Goal: Task Accomplishment & Management: Complete application form

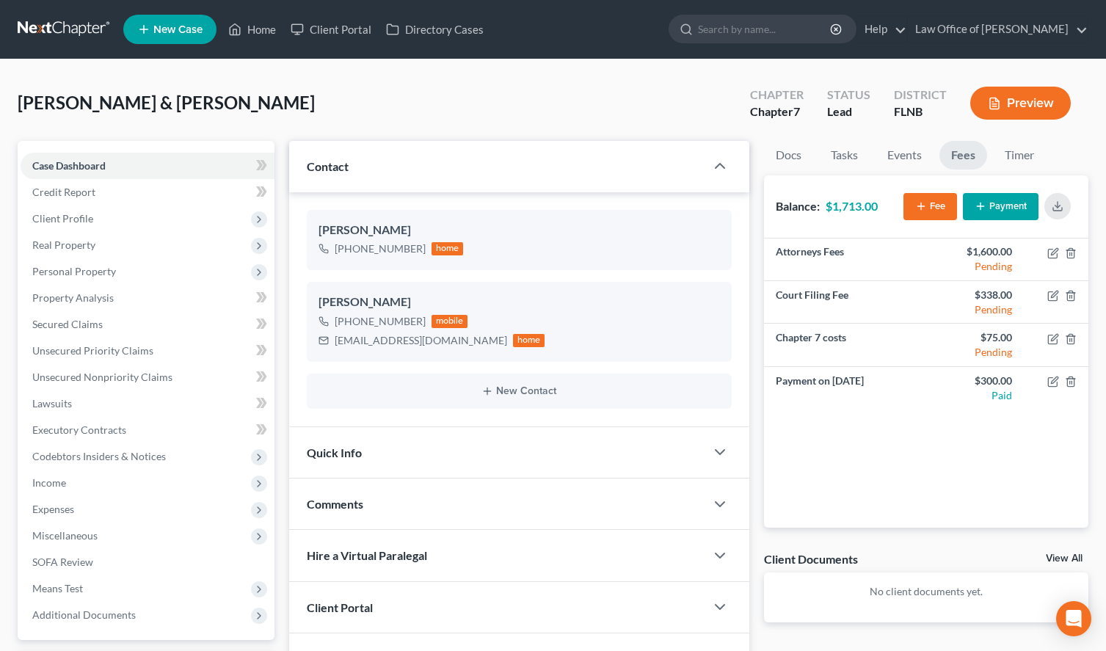
click at [76, 23] on link at bounding box center [65, 29] width 94 height 26
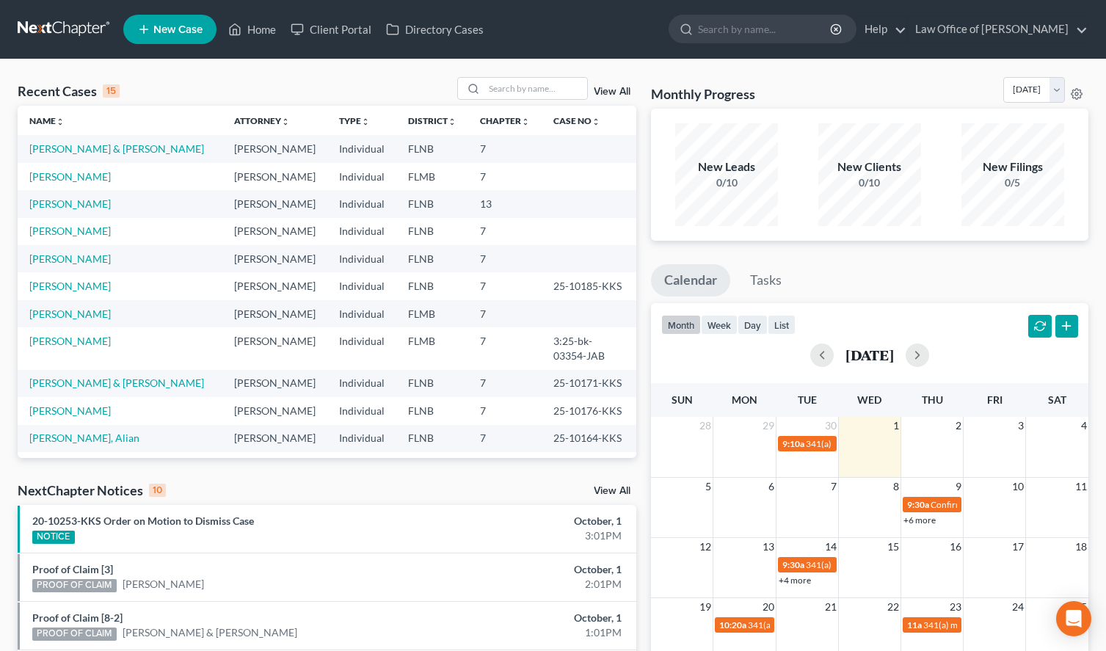
click at [631, 73] on div "Recent Cases 15 View All Name unfold_more expand_more expand_less Attorney unfo…" at bounding box center [553, 551] width 1106 height 985
click at [685, 73] on div "Recent Cases 15 View All Name unfold_more expand_more expand_less Attorney unfo…" at bounding box center [553, 551] width 1106 height 985
click at [870, 73] on div "Recent Cases 15 View All Name unfold_more expand_more expand_less Attorney unfo…" at bounding box center [553, 551] width 1106 height 985
click at [43, 237] on link "[PERSON_NAME]" at bounding box center [69, 231] width 81 height 12
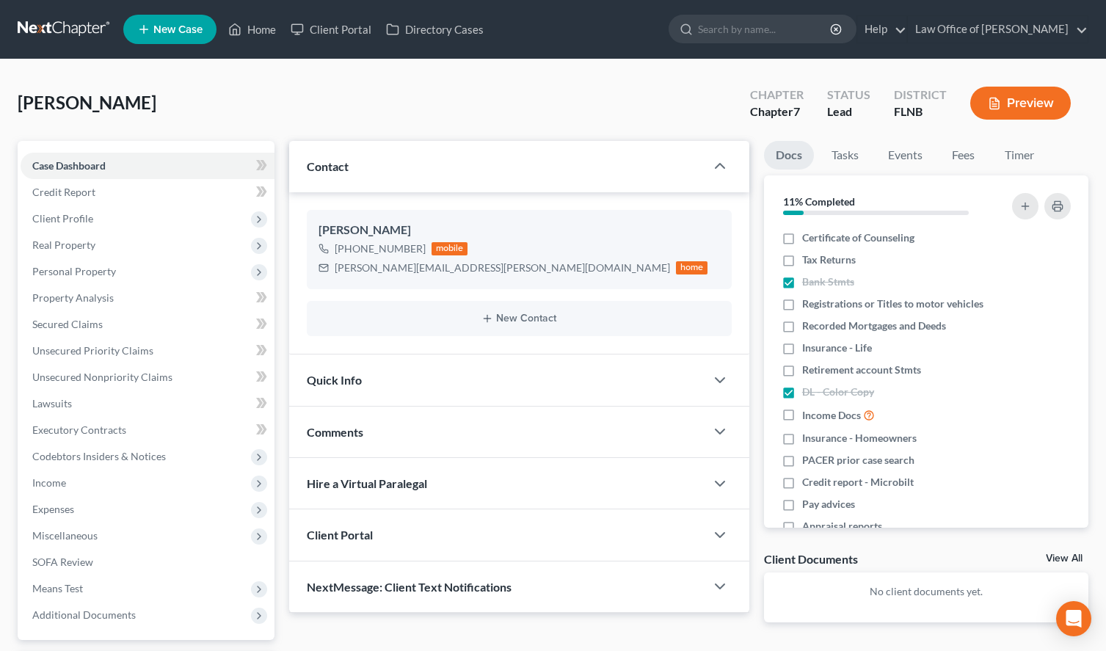
click at [992, 105] on icon "button" at bounding box center [994, 103] width 13 height 13
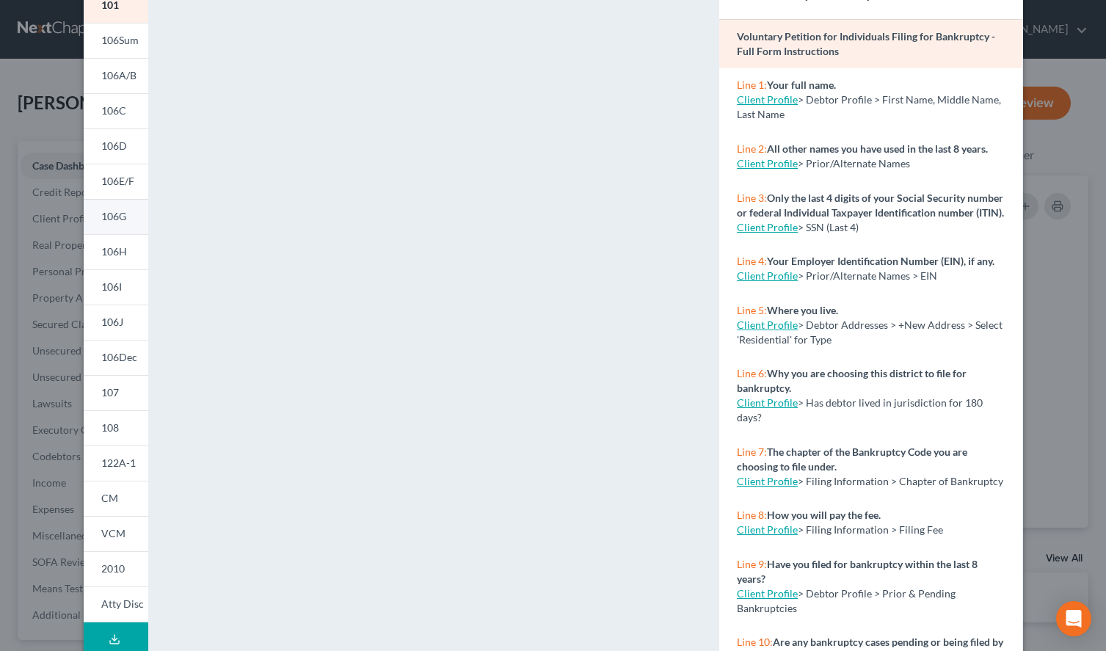
scroll to position [177, 0]
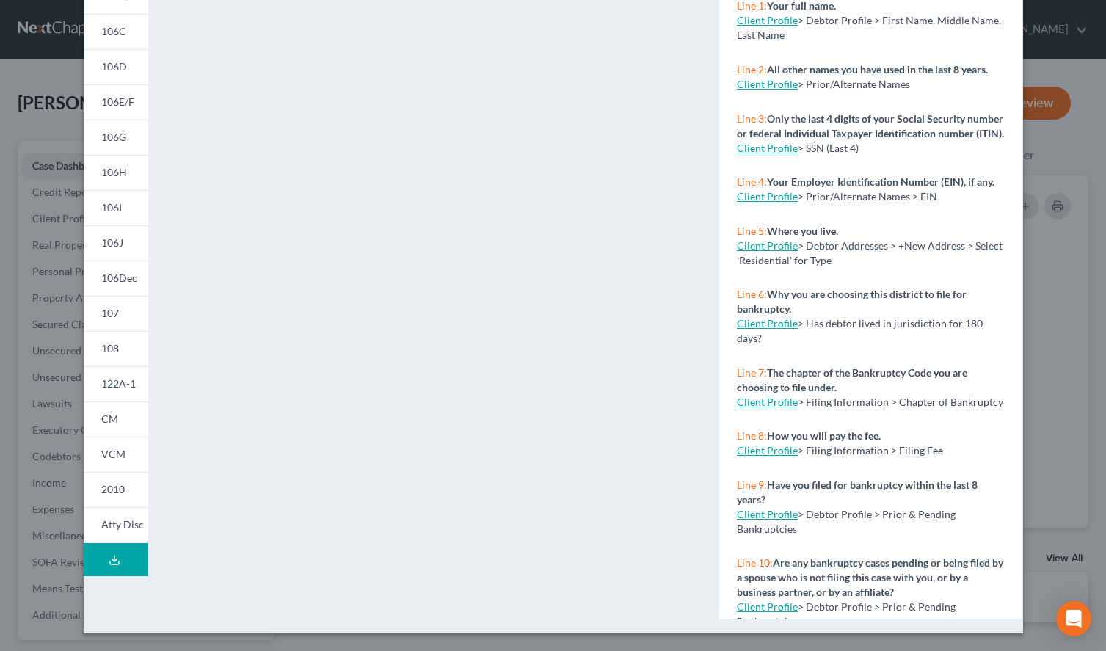
click at [101, 647] on div "Petition Preview Voluntary Petition for Individuals Filing for Bankruptcy × 101…" at bounding box center [553, 325] width 1106 height 651
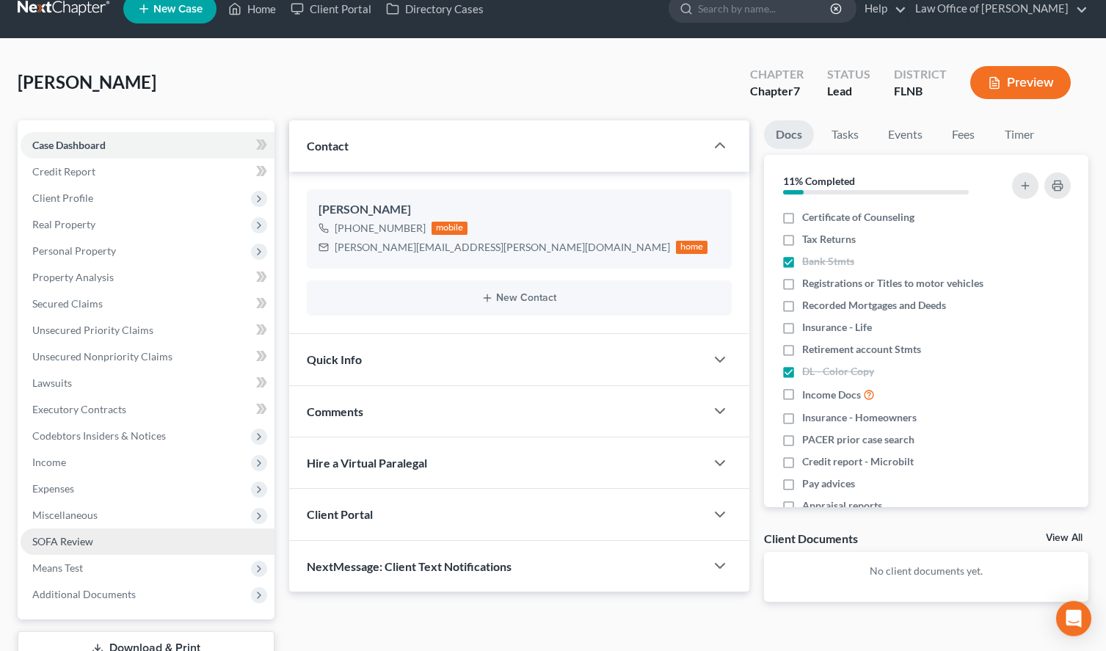
scroll to position [128, 0]
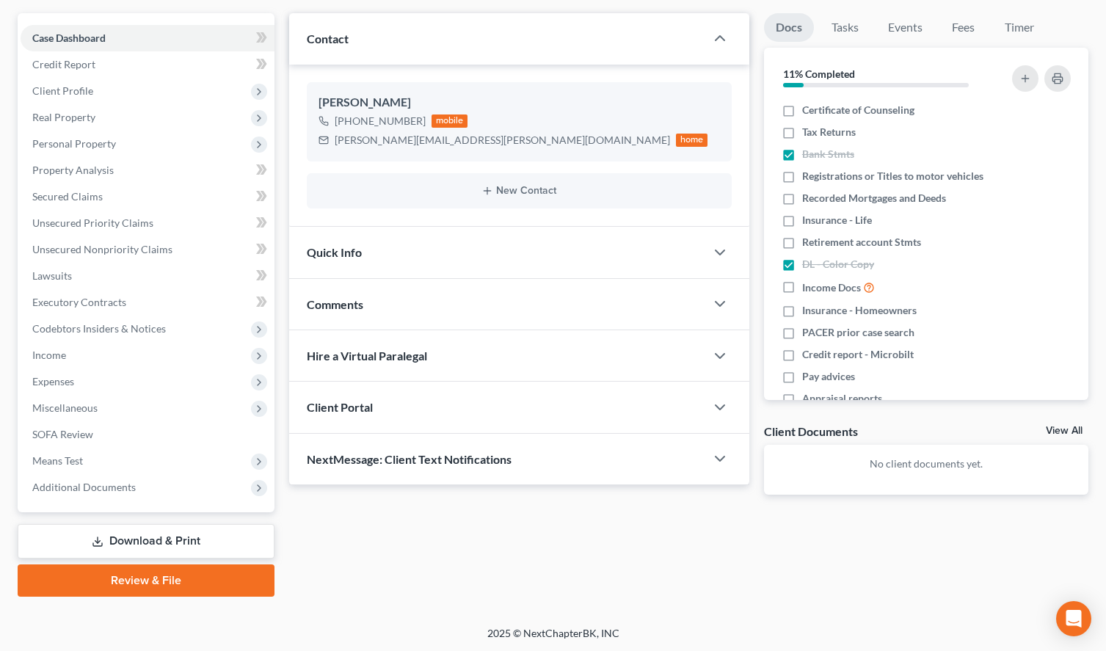
click at [146, 589] on link "Review & File" at bounding box center [146, 580] width 257 height 32
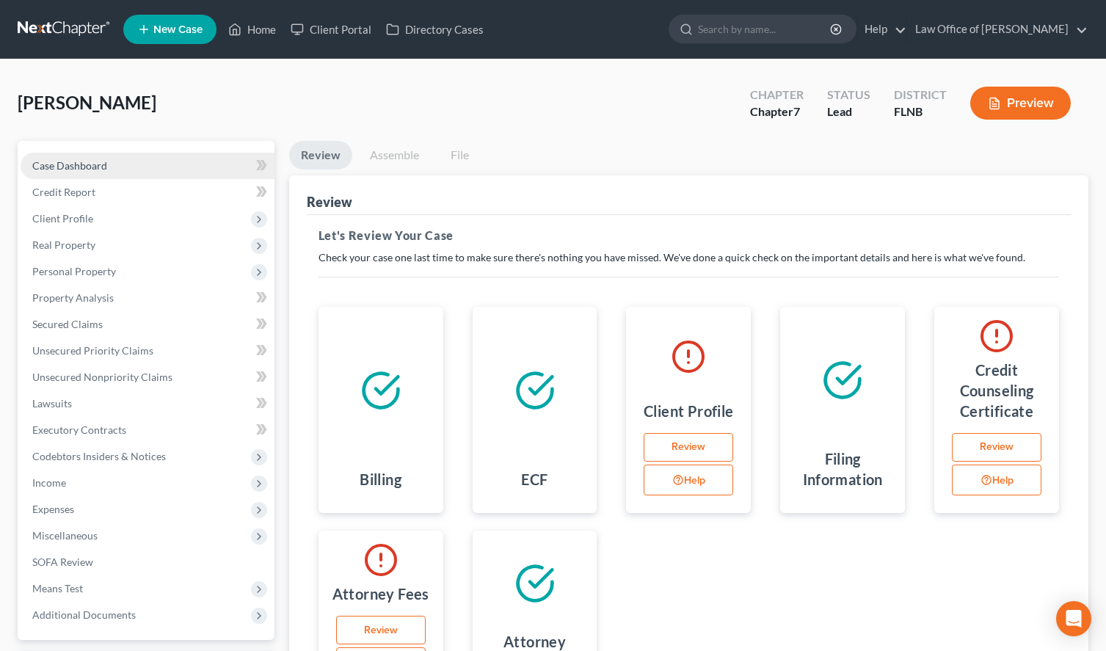
click at [128, 162] on link "Case Dashboard" at bounding box center [148, 166] width 254 height 26
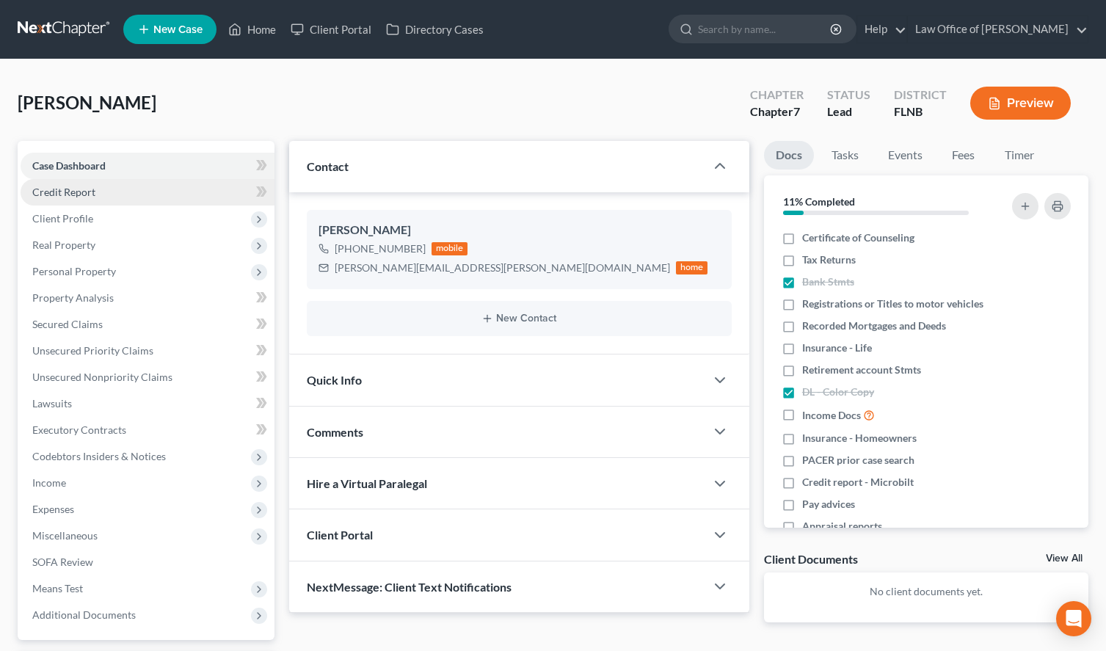
click at [91, 190] on span "Credit Report" at bounding box center [63, 192] width 63 height 12
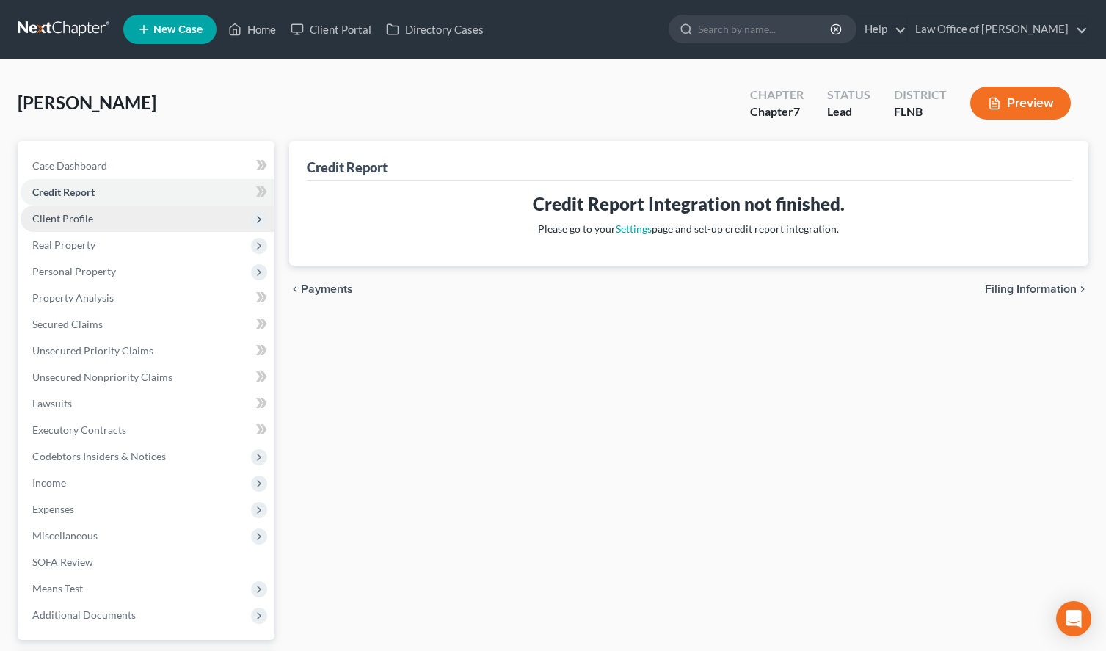
click at [92, 222] on span "Client Profile" at bounding box center [148, 218] width 254 height 26
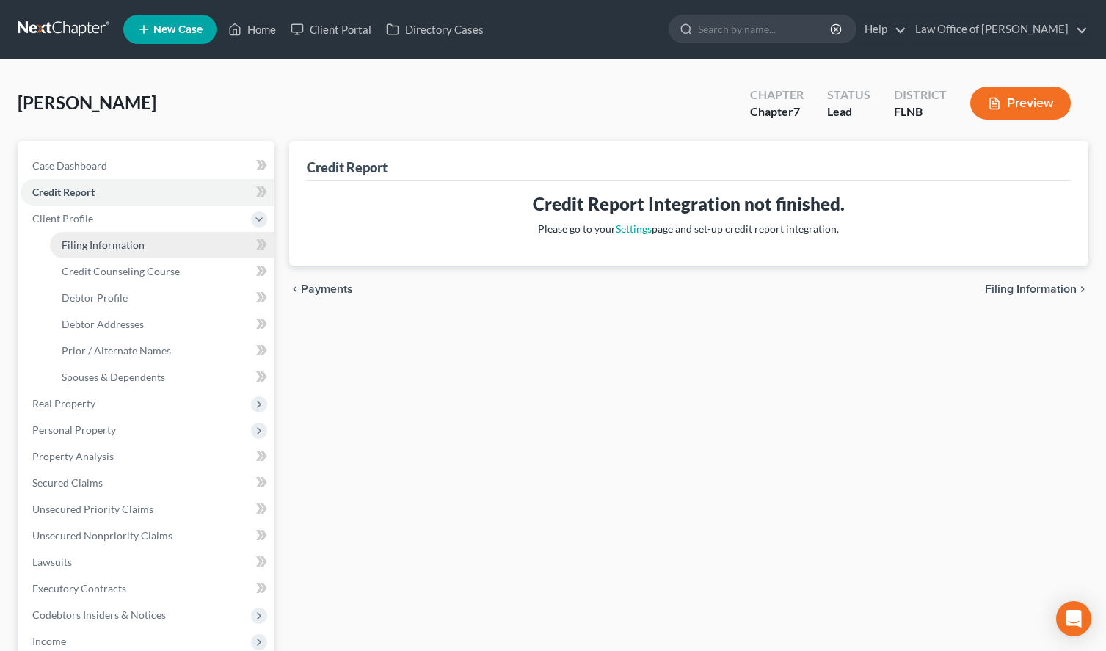
click at [95, 246] on span "Filing Information" at bounding box center [103, 245] width 83 height 12
select select "1"
select select "0"
select select "9"
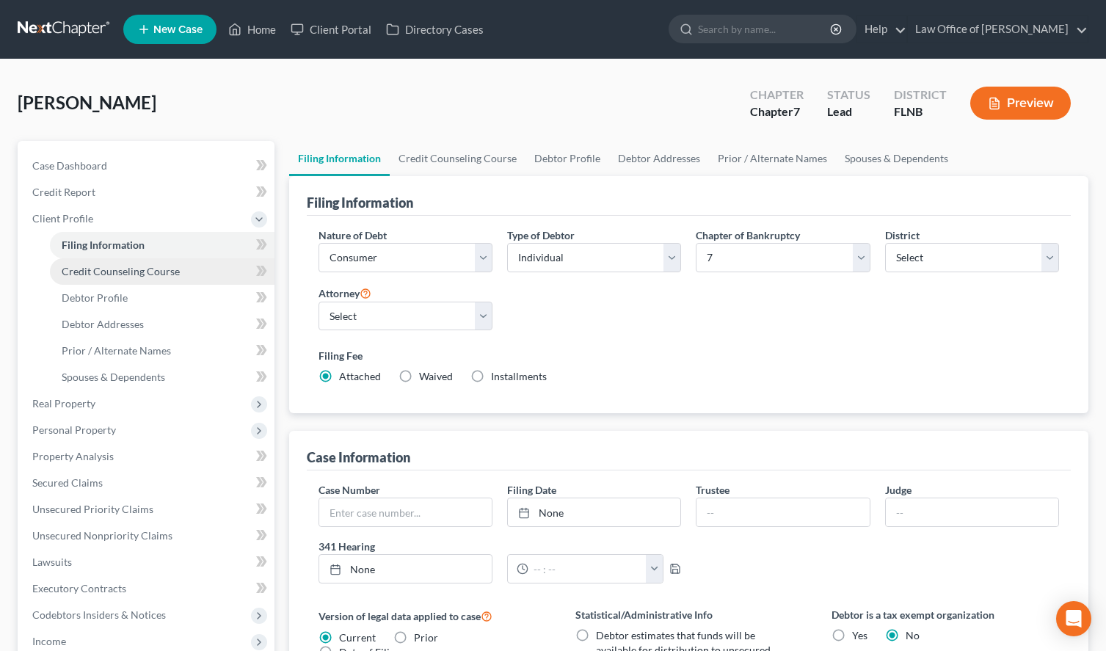
click at [97, 260] on link "Credit Counseling Course" at bounding box center [162, 271] width 225 height 26
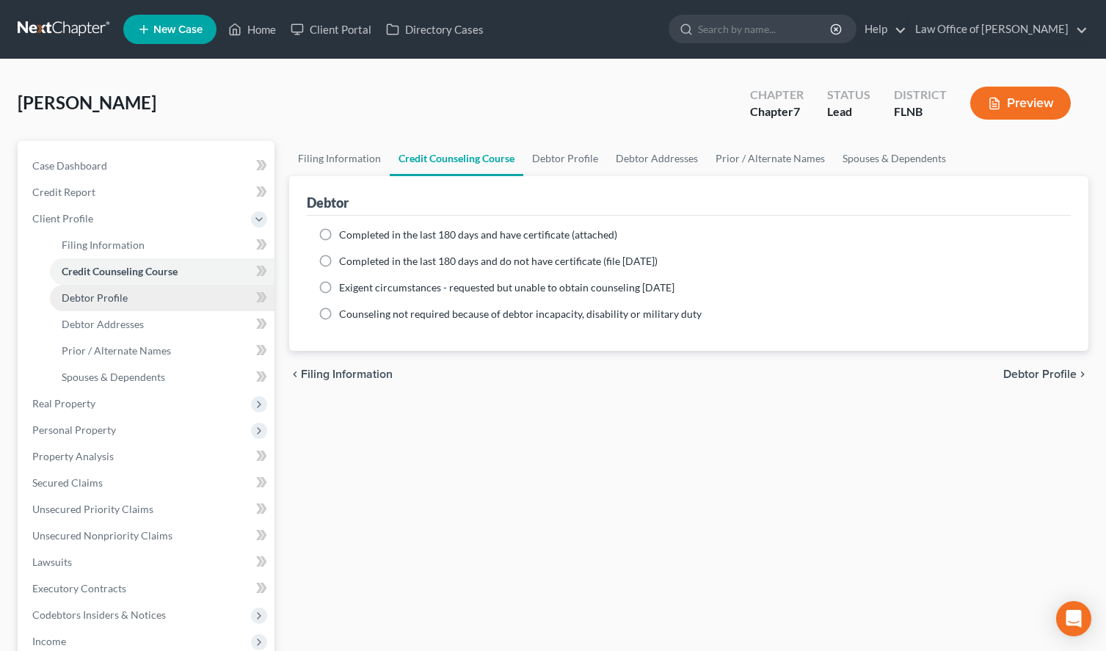
click at [97, 296] on span "Debtor Profile" at bounding box center [95, 297] width 66 height 12
select select "0"
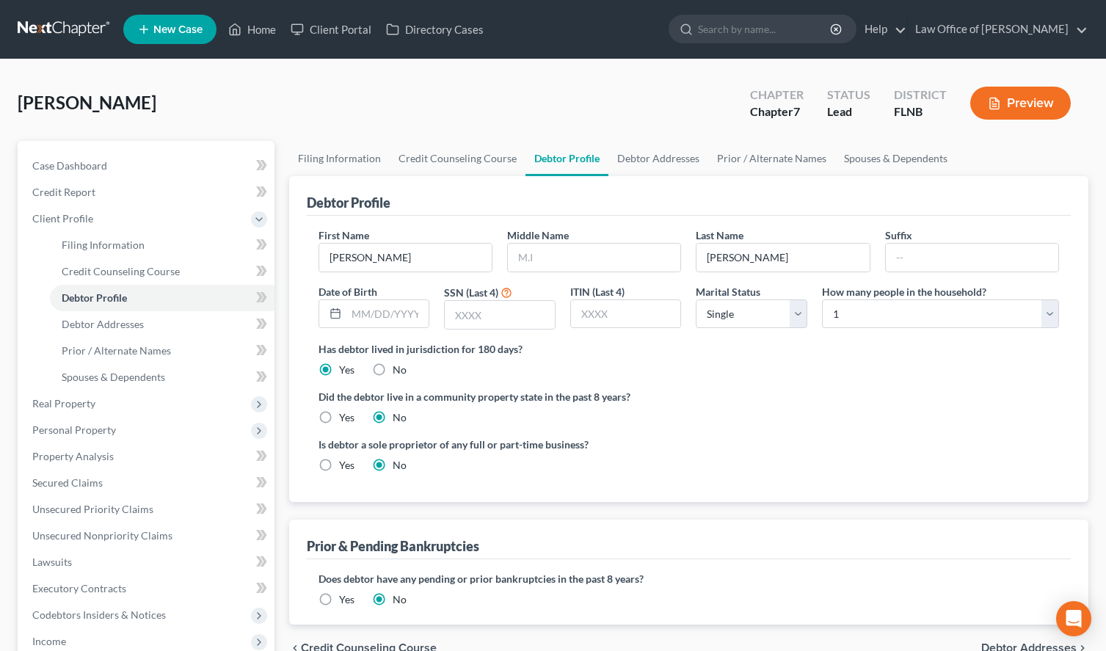
click at [1092, 415] on div "Filing Information Credit Counseling Course Debtor Profile Debtor Addresses Pri…" at bounding box center [689, 512] width 814 height 742
click at [649, 261] on input "text" at bounding box center [594, 258] width 172 height 28
type input "Patrick"
click at [413, 316] on input "text" at bounding box center [387, 314] width 83 height 28
type input "12/06/1988"
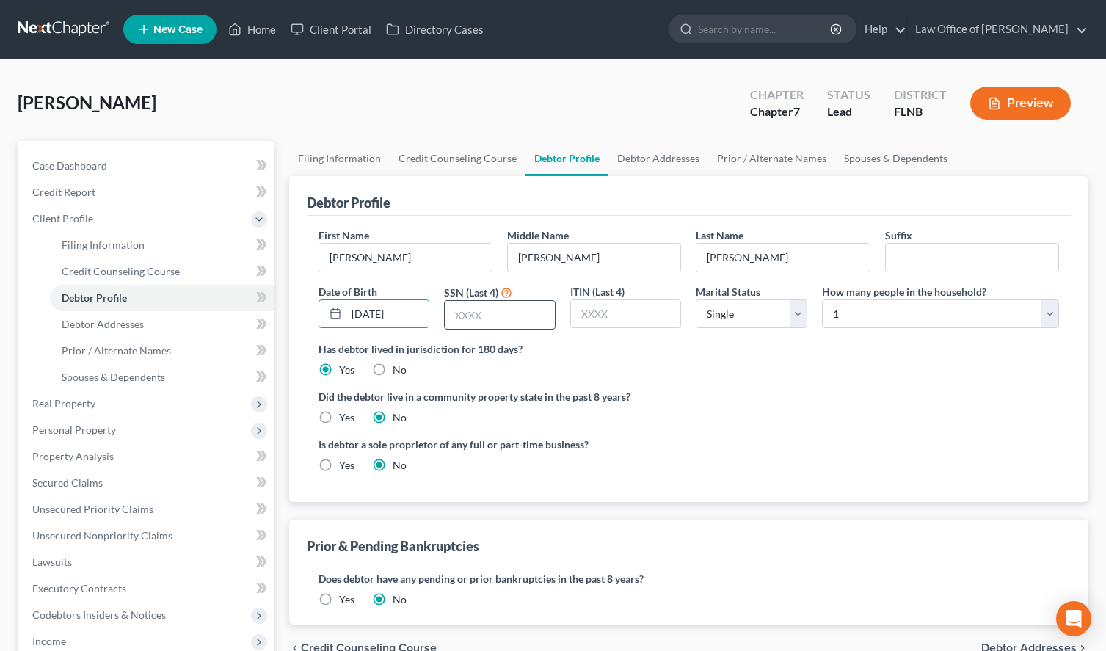
click at [523, 323] on input "text" at bounding box center [500, 315] width 110 height 28
type input "1790"
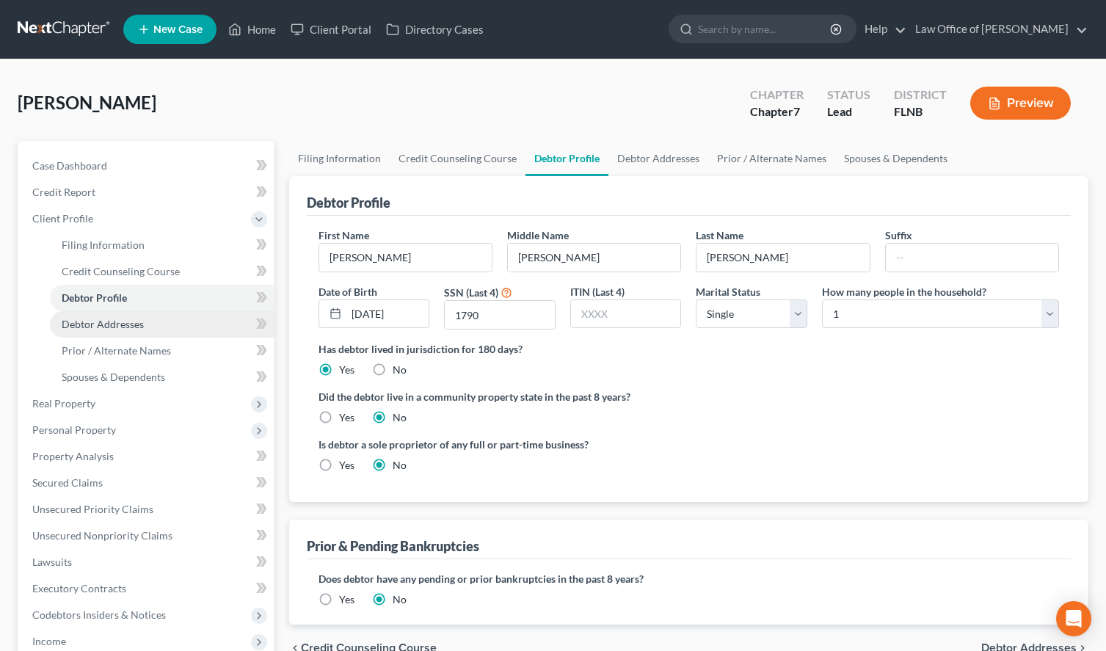
click at [107, 313] on link "Debtor Addresses" at bounding box center [162, 324] width 225 height 26
select select "0"
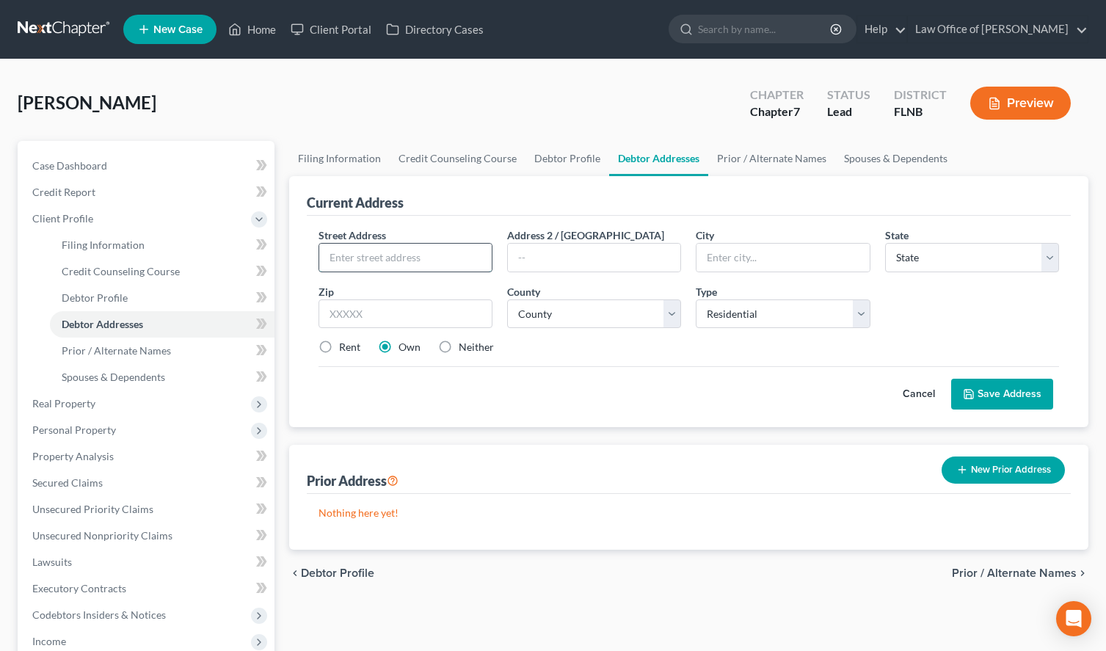
click at [426, 253] on input "text" at bounding box center [405, 258] width 172 height 28
paste input "4905 SW 34th Place"
type input "4905 SW 34th Place"
click at [456, 316] on input "text" at bounding box center [406, 313] width 174 height 29
click at [348, 347] on label "Rent" at bounding box center [349, 347] width 21 height 15
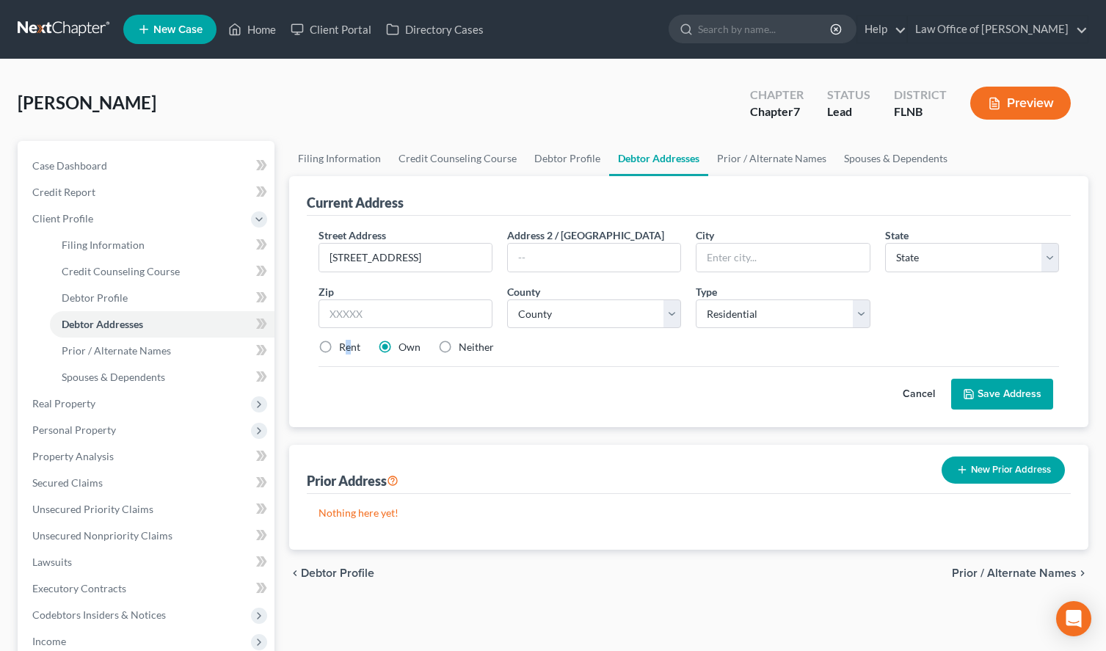
click at [348, 347] on input "Rent" at bounding box center [350, 345] width 10 height 10
radio input "true"
click at [394, 321] on input "text" at bounding box center [406, 313] width 174 height 29
type input "32608"
type input "Gainesville"
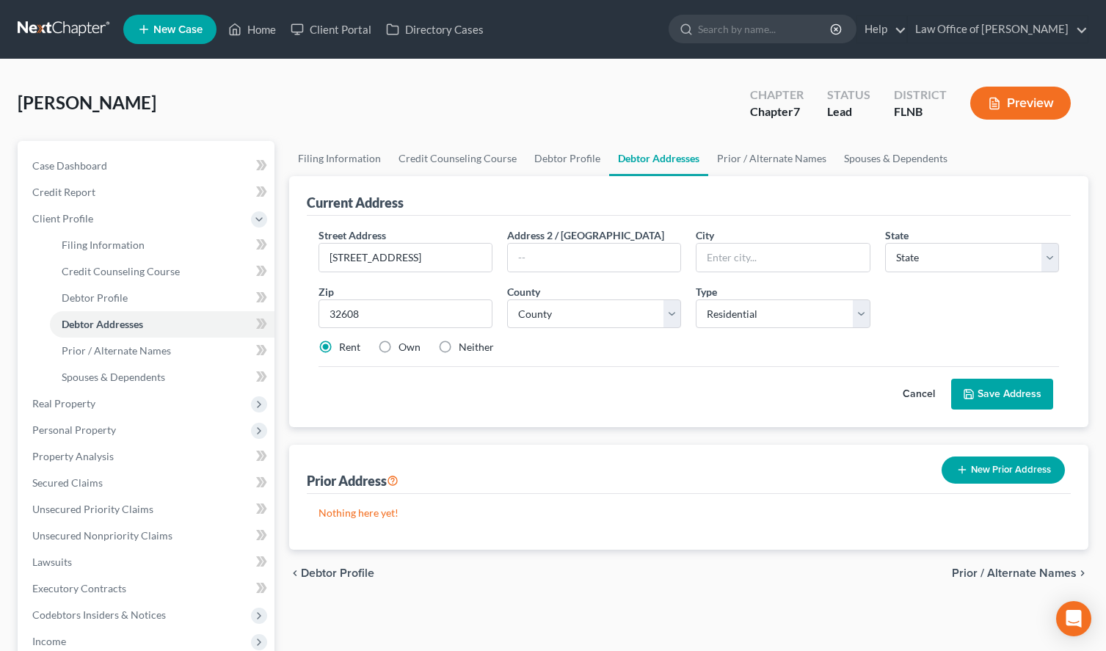
select select "9"
click at [697, 376] on div "Cancel Save Address" at bounding box center [689, 387] width 740 height 43
select select "0"
click option "Alachua County" at bounding box center [0, 0] width 0 height 0
click at [1029, 396] on button "Save Address" at bounding box center [1002, 394] width 102 height 31
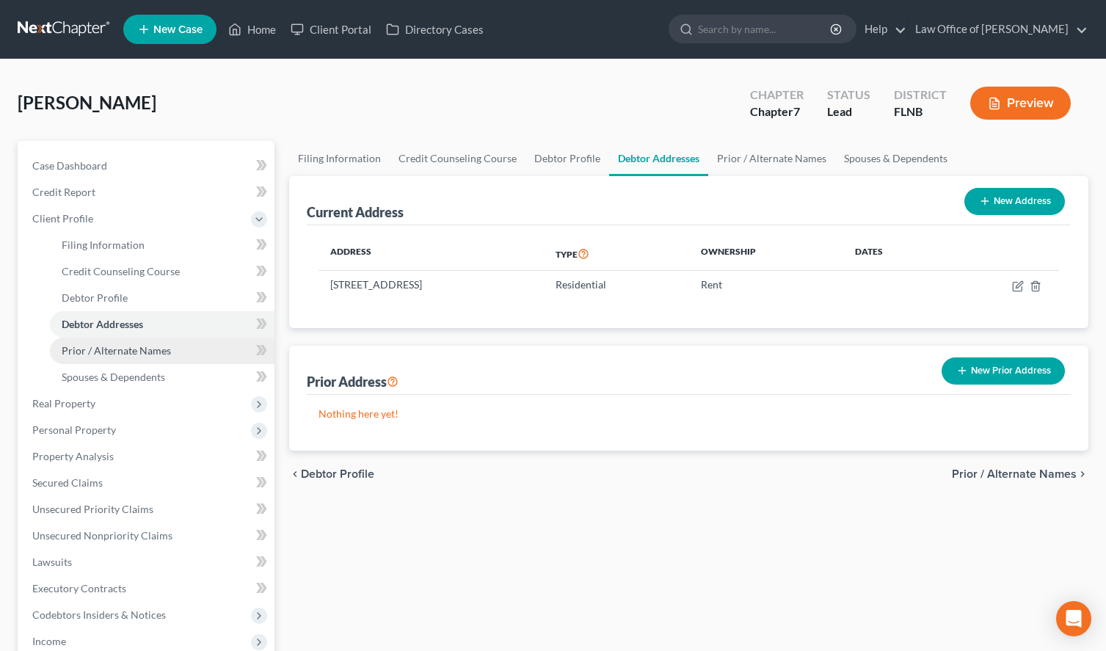
click at [145, 356] on span "Prior / Alternate Names" at bounding box center [116, 350] width 109 height 12
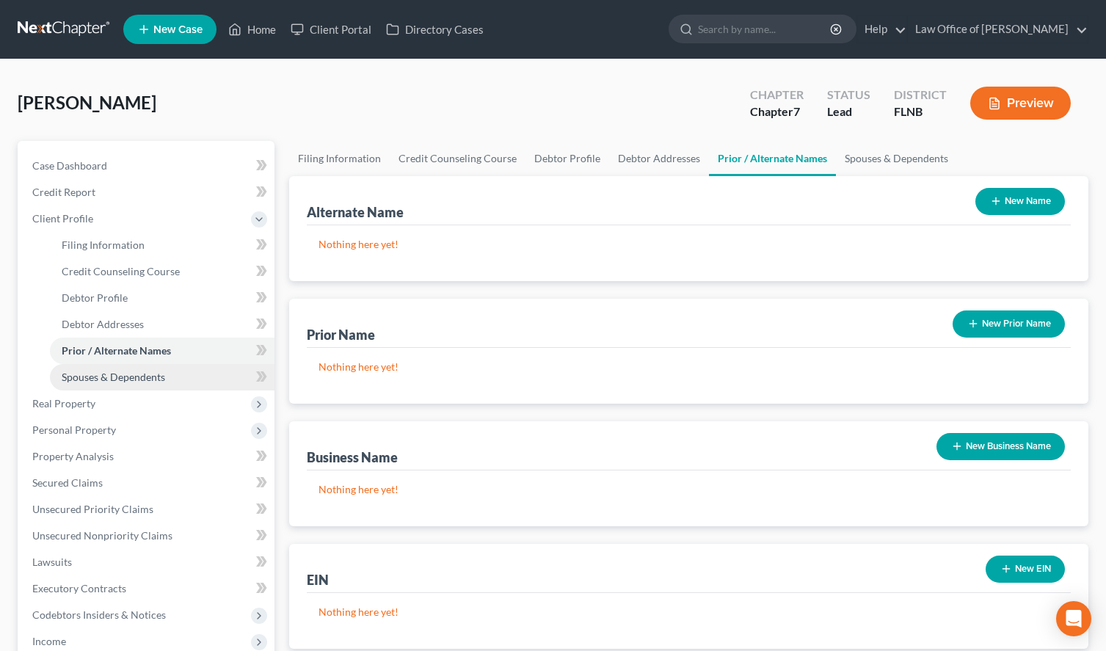
click at [146, 385] on link "Spouses & Dependents" at bounding box center [162, 377] width 225 height 26
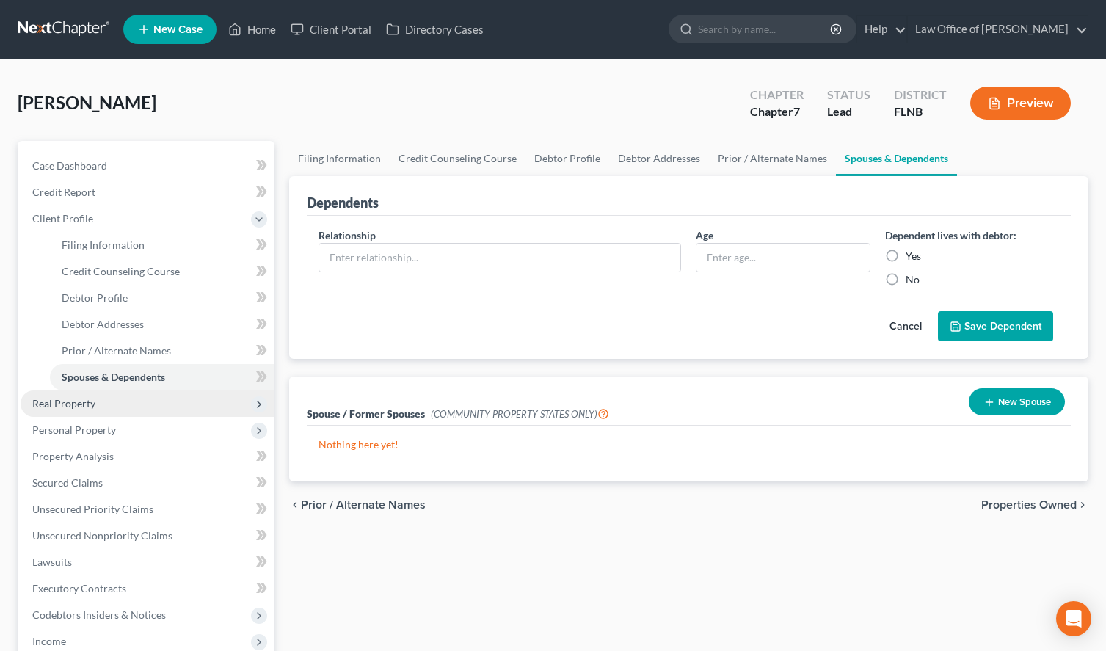
click at [147, 404] on span "Real Property" at bounding box center [148, 403] width 254 height 26
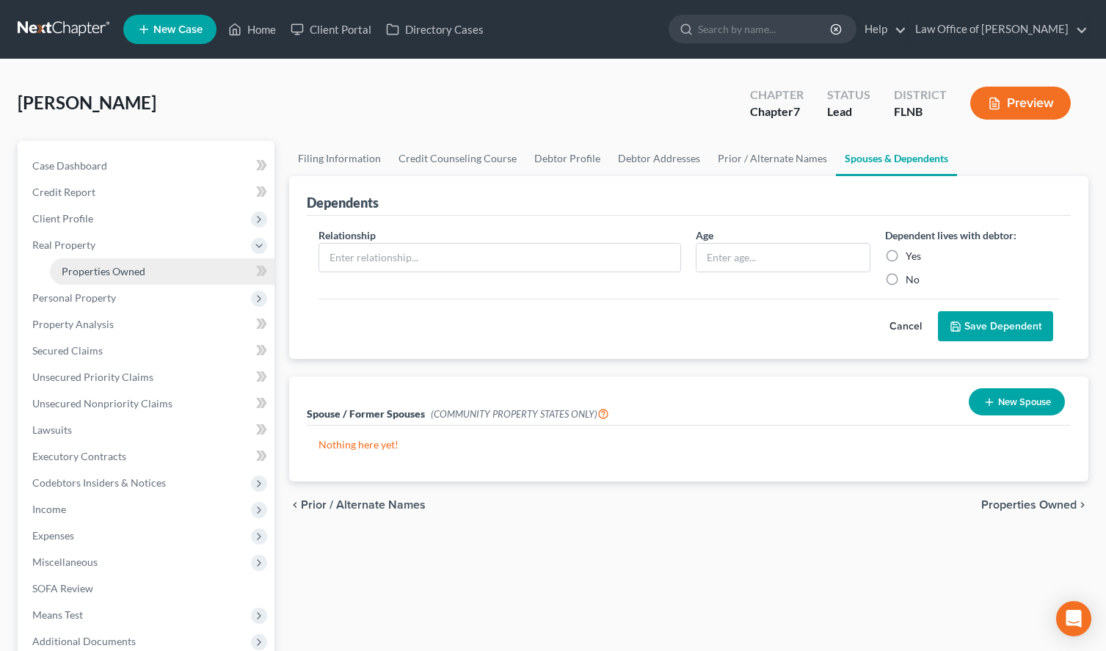
click at [147, 266] on link "Properties Owned" at bounding box center [162, 271] width 225 height 26
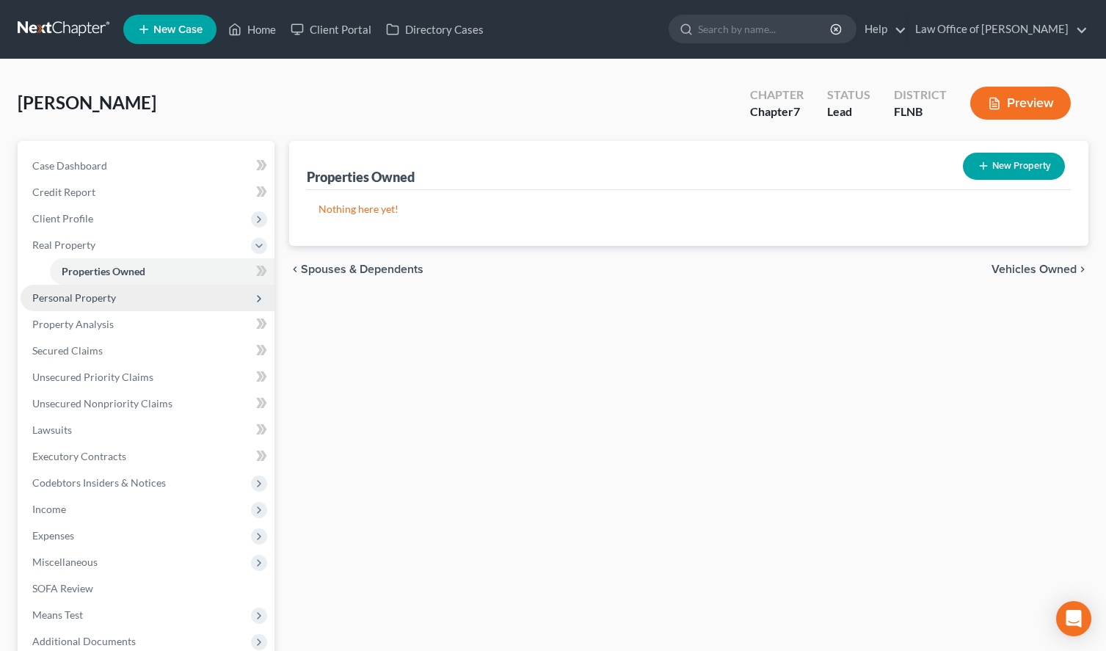
click at [148, 294] on span "Personal Property" at bounding box center [148, 298] width 254 height 26
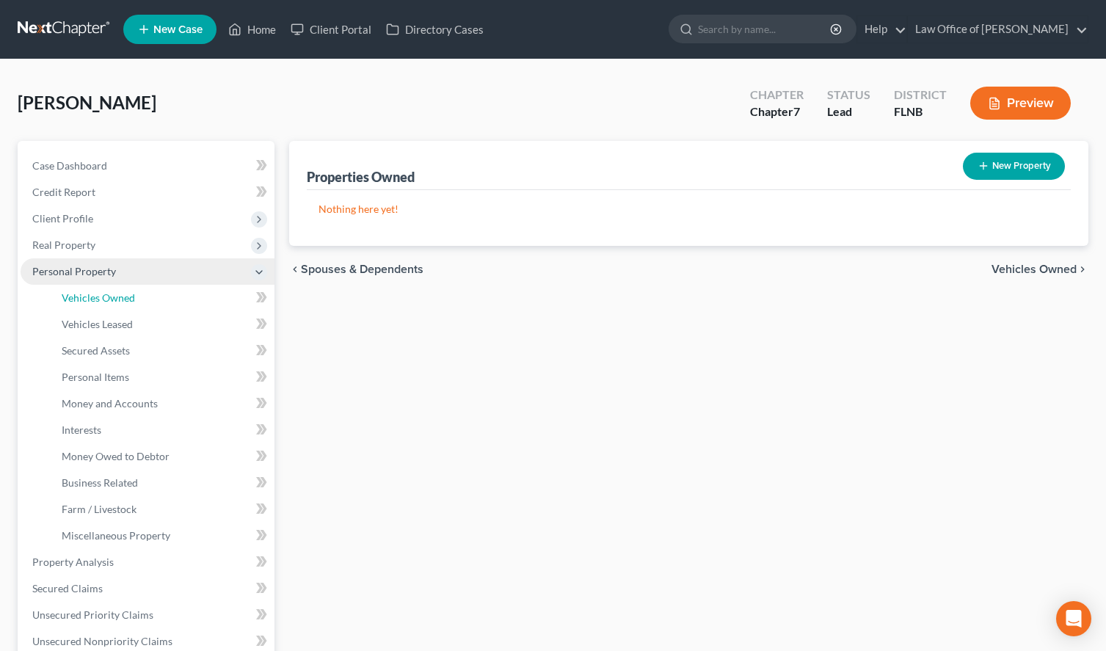
click at [148, 294] on link "Vehicles Owned" at bounding box center [162, 298] width 225 height 26
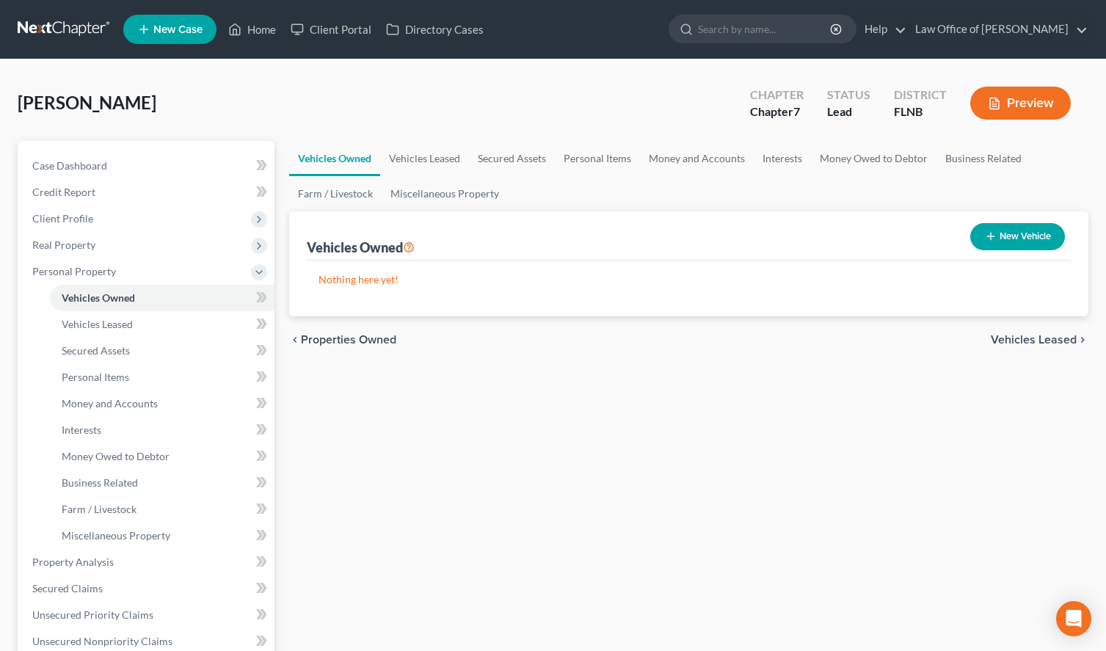
click at [1035, 236] on button "New Vehicle" at bounding box center [1017, 236] width 95 height 27
select select "0"
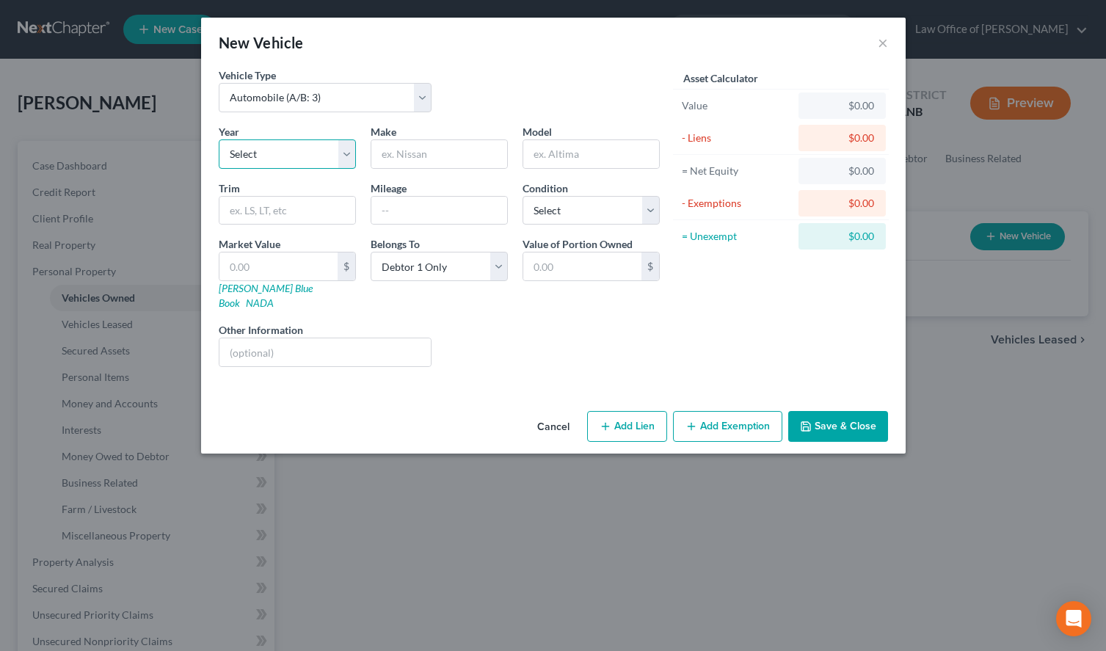
click at [219, 139] on select "Select 2026 2025 2024 2023 2022 2021 2020 2019 2018 2017 2016 2015 2014 2013 20…" at bounding box center [287, 153] width 137 height 29
select select "4"
click option "2022" at bounding box center [0, 0] width 0 height 0
click at [405, 158] on input "text" at bounding box center [439, 154] width 136 height 28
click at [448, 142] on input "text" at bounding box center [439, 154] width 136 height 28
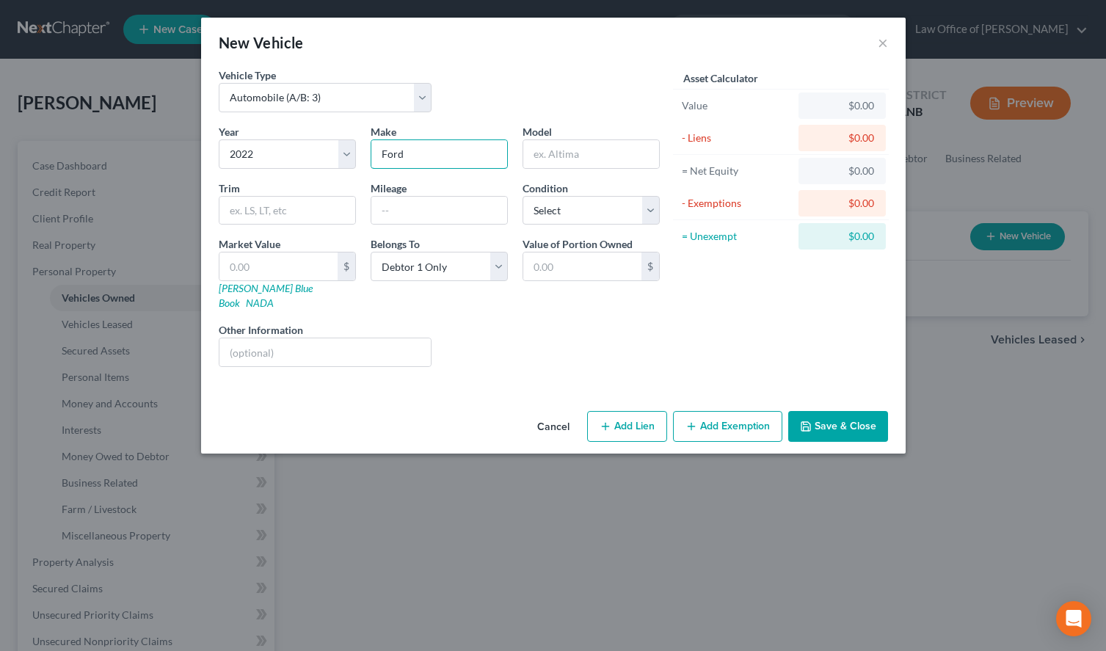
type input "Ford"
type input "Mavrick"
click at [388, 203] on input "text" at bounding box center [439, 211] width 136 height 28
click at [757, 26] on div "New Vehicle ×" at bounding box center [553, 43] width 705 height 50
click at [495, 211] on input "text" at bounding box center [439, 211] width 136 height 28
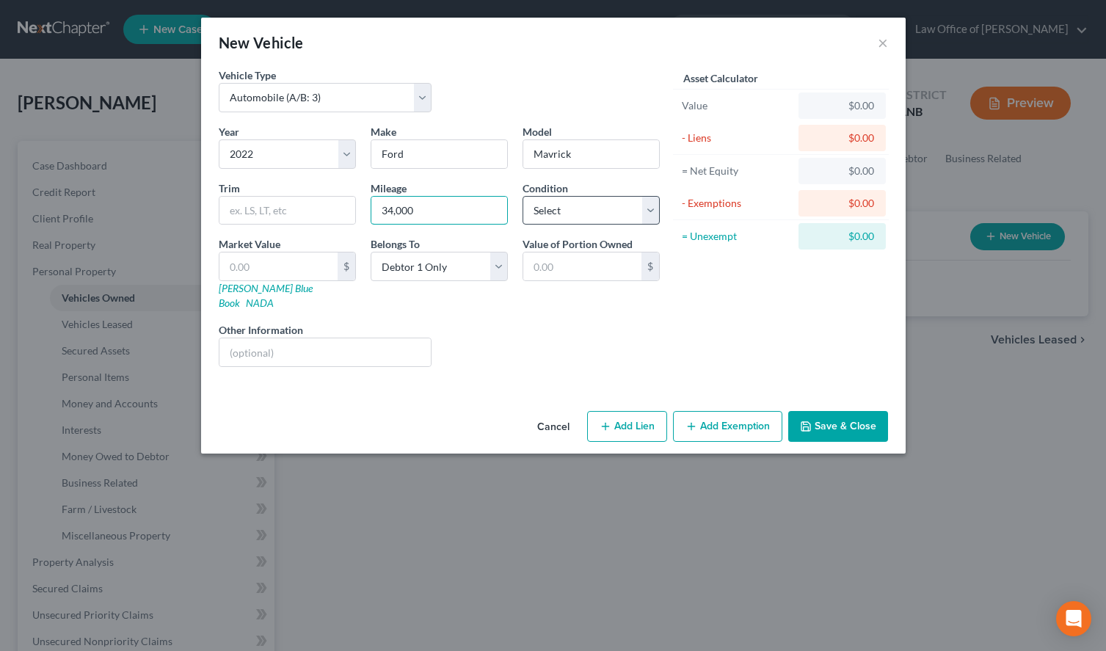
type input "34,000"
click at [523, 196] on select "Select Excellent Very Good Good Fair Poor" at bounding box center [591, 210] width 137 height 29
select select "1"
click option "Very Good" at bounding box center [0, 0] width 0 height 0
click at [283, 263] on input "text" at bounding box center [278, 266] width 118 height 28
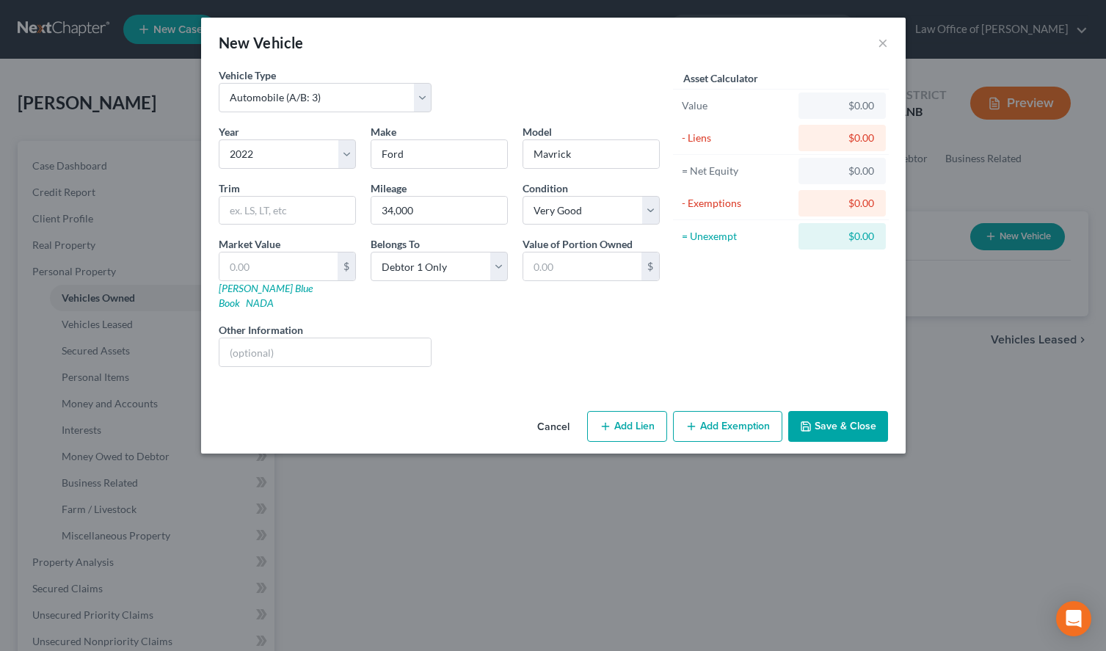
click at [757, 39] on div "New Vehicle ×" at bounding box center [553, 43] width 705 height 50
click at [288, 267] on input "text" at bounding box center [278, 266] width 118 height 28
type input "1"
type input "1.00"
type input "19"
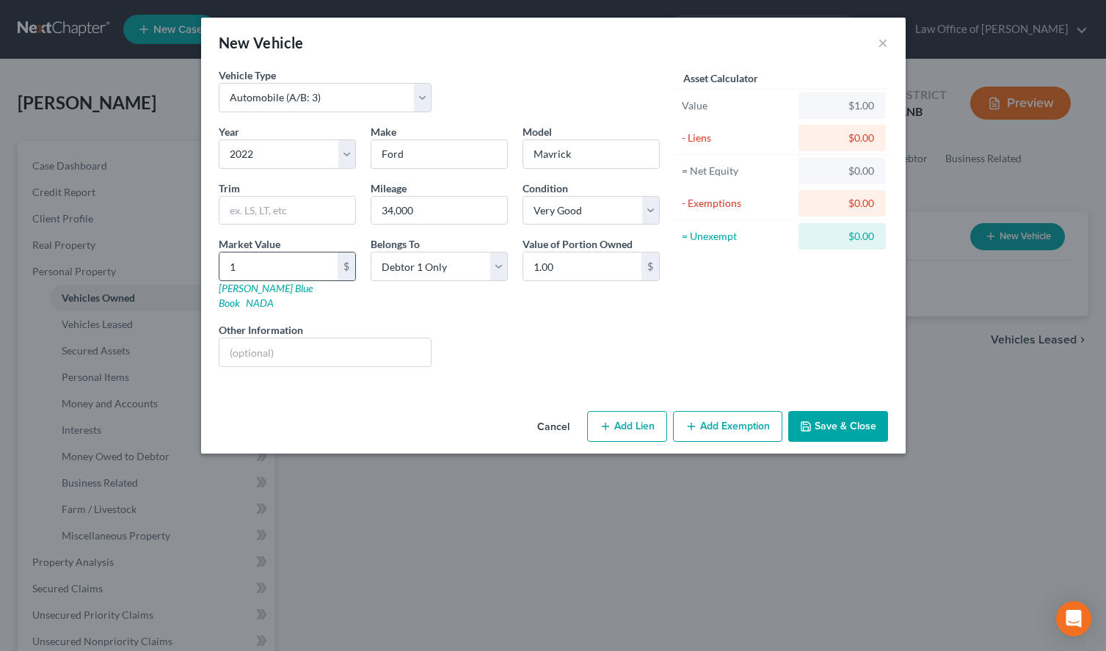
type input "19.00"
type input "197"
type input "197.00"
type input "19"
type input "19.00"
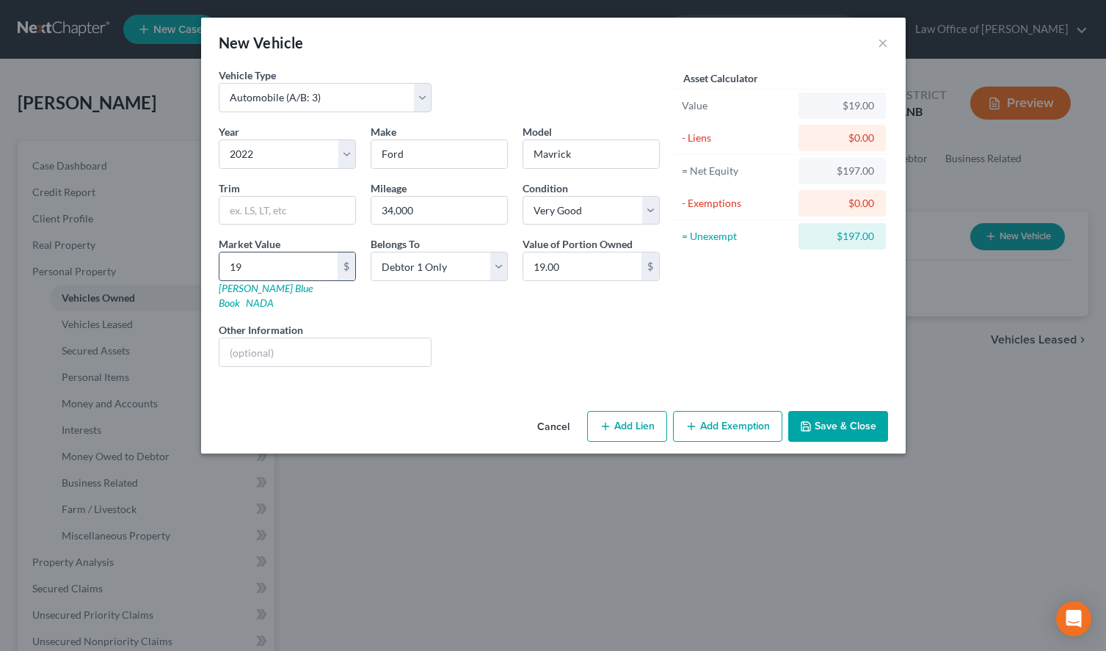
type input "194"
type input "194.00"
type input "1947"
type input "1,947.00"
type input "1,9477"
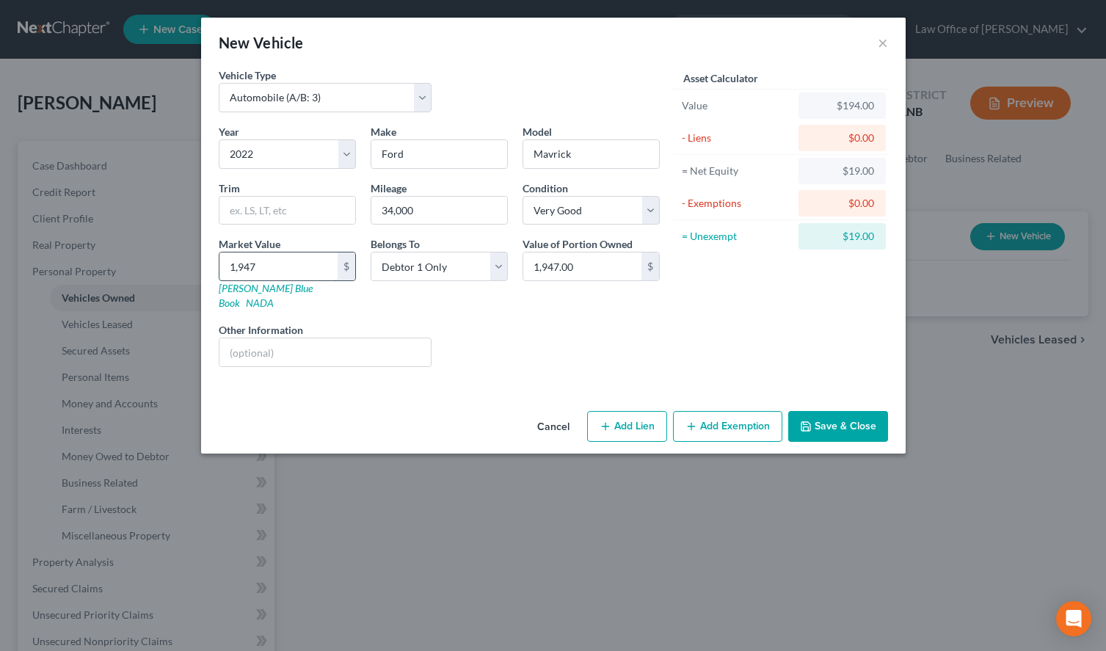
type input "19,477.00"
click at [627, 415] on button "Add Lien" at bounding box center [627, 426] width 80 height 31
select select "0"
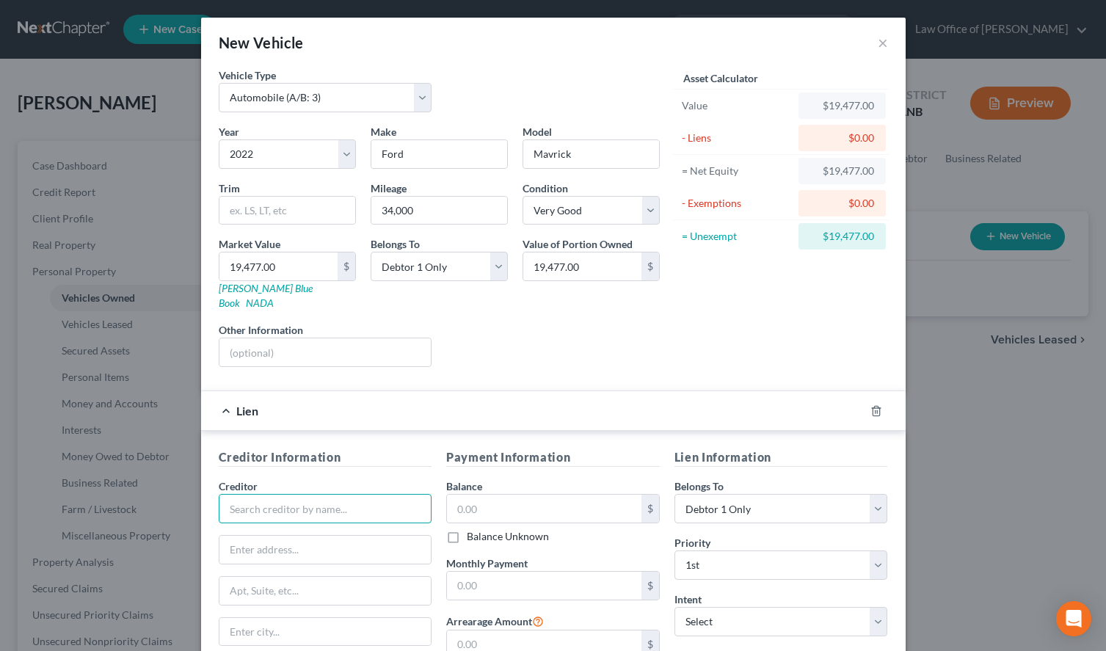
click at [265, 494] on input "text" at bounding box center [326, 508] width 214 height 29
type input "Bridgecrest Credit Corp"
type input "1800 N Colorado Street"
type input "Gilbert"
select select "3"
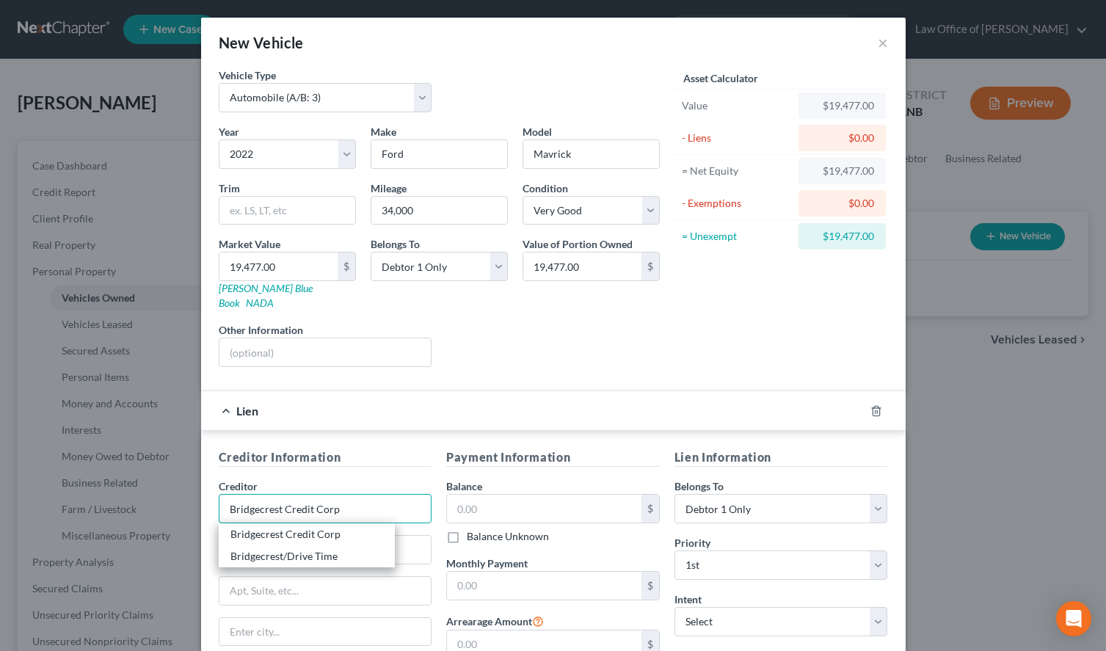
type input "85233"
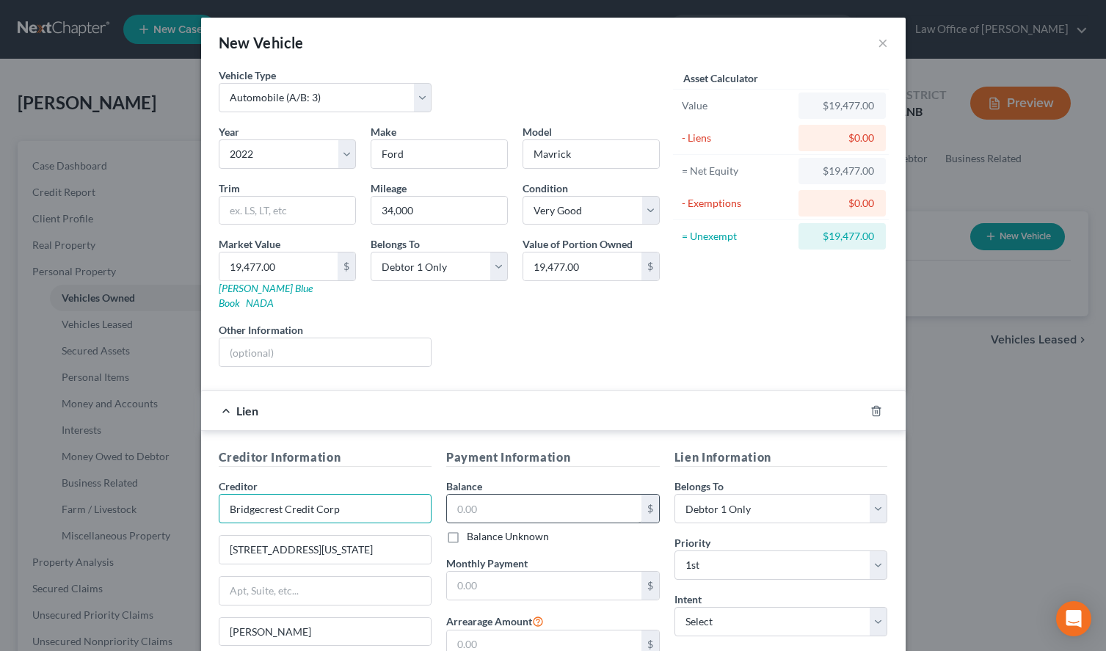
type input "Bridgecrest Credit Corp"
click at [558, 495] on input "text" at bounding box center [544, 509] width 194 height 28
click at [812, 46] on div "New Vehicle ×" at bounding box center [553, 43] width 705 height 50
click at [484, 498] on input "text" at bounding box center [544, 509] width 194 height 28
type input "24,000.00"
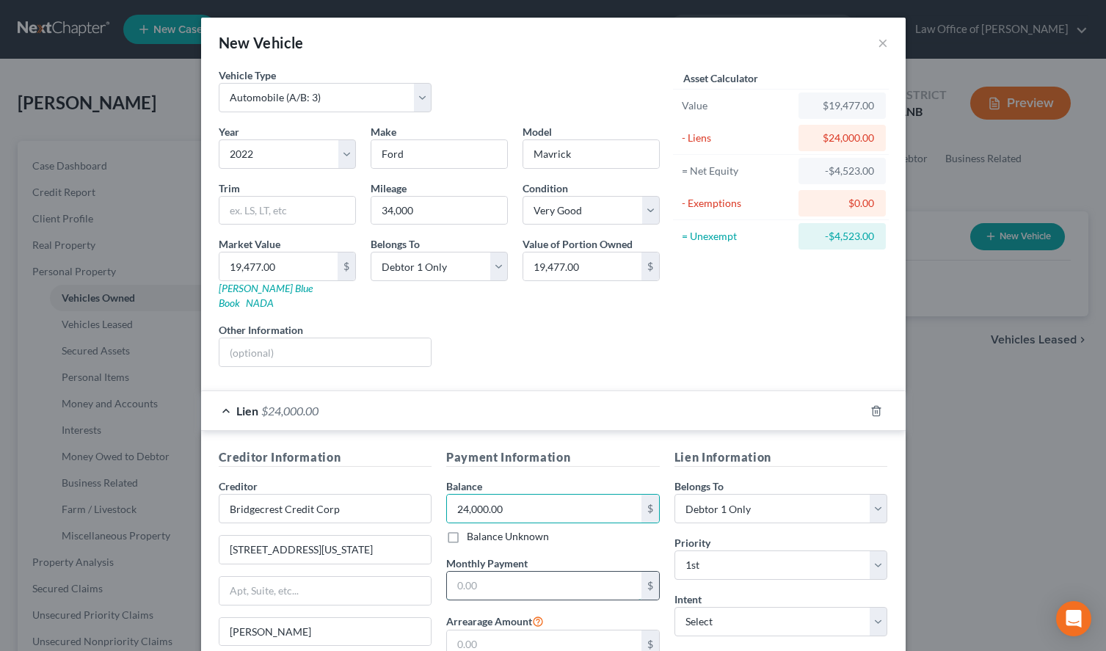
click at [484, 575] on input "text" at bounding box center [544, 586] width 194 height 28
click at [815, 325] on div "Asset Calculator Value $19,477.00 - Liens $24,000.00 = Net Equity -$4,523.00 - …" at bounding box center [781, 223] width 228 height 311
click at [511, 574] on input "text" at bounding box center [544, 586] width 194 height 28
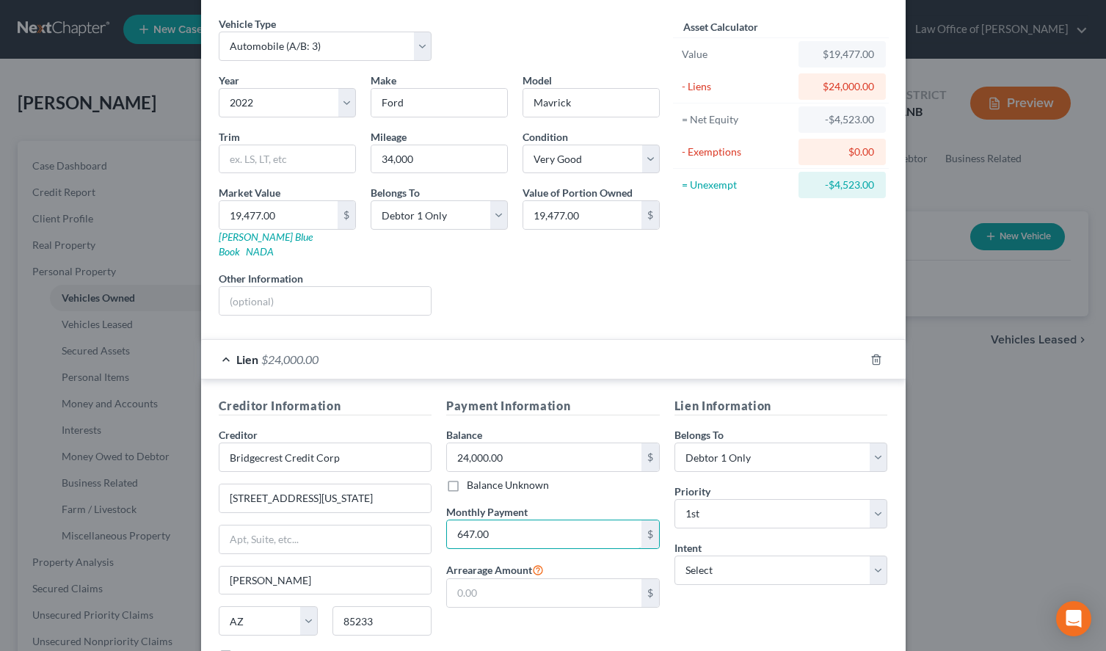
scroll to position [75, 0]
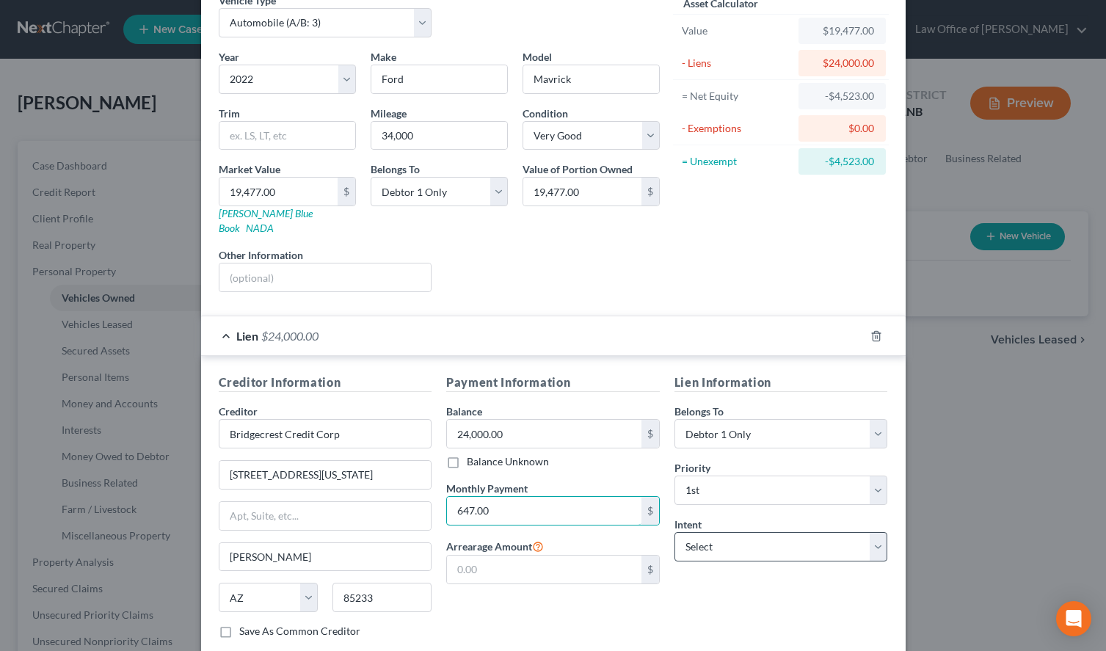
type input "647.00"
click at [674, 532] on select "Select Surrender Redeem Reaffirm Avoid Other" at bounding box center [781, 546] width 214 height 29
click at [724, 595] on div "Lien Information Belongs To * Select Debtor 1 Only Debtor 2 Only Debtor 1 And D…" at bounding box center [781, 512] width 228 height 277
click at [674, 532] on select "Select Surrender Redeem Reaffirm Avoid Other" at bounding box center [781, 546] width 214 height 29
click option "Redeem" at bounding box center [0, 0] width 0 height 0
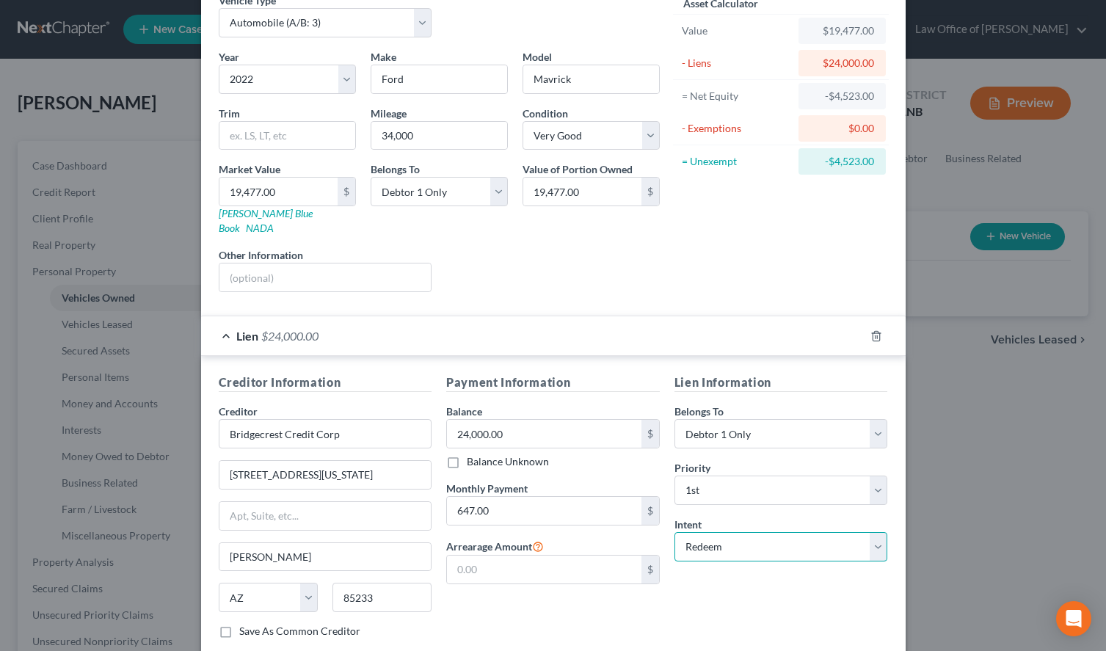
click at [674, 532] on select "Select Surrender Redeem Reaffirm Avoid Other" at bounding box center [781, 546] width 214 height 29
select select "2"
click option "Reaffirm" at bounding box center [0, 0] width 0 height 0
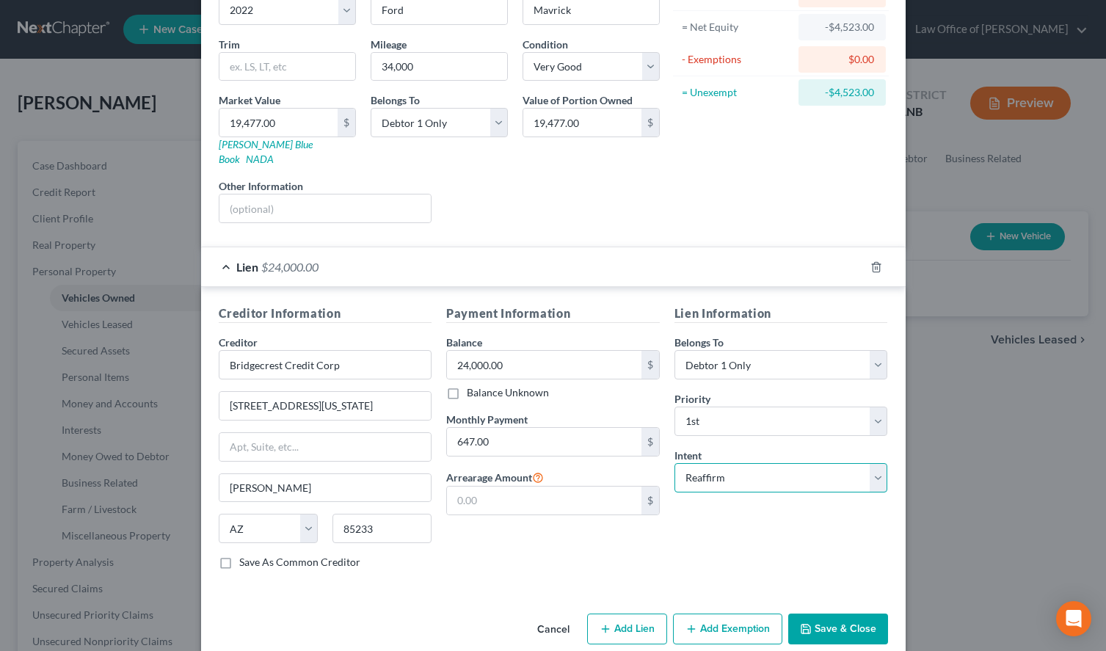
scroll to position [152, 0]
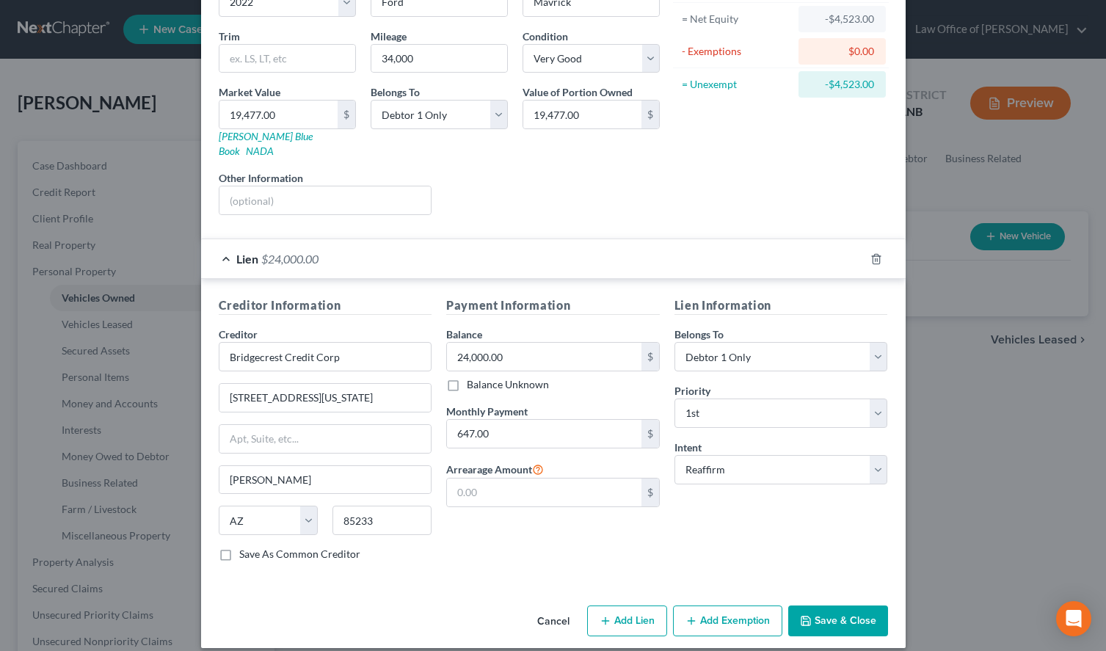
click at [832, 605] on button "Save & Close" at bounding box center [838, 620] width 100 height 31
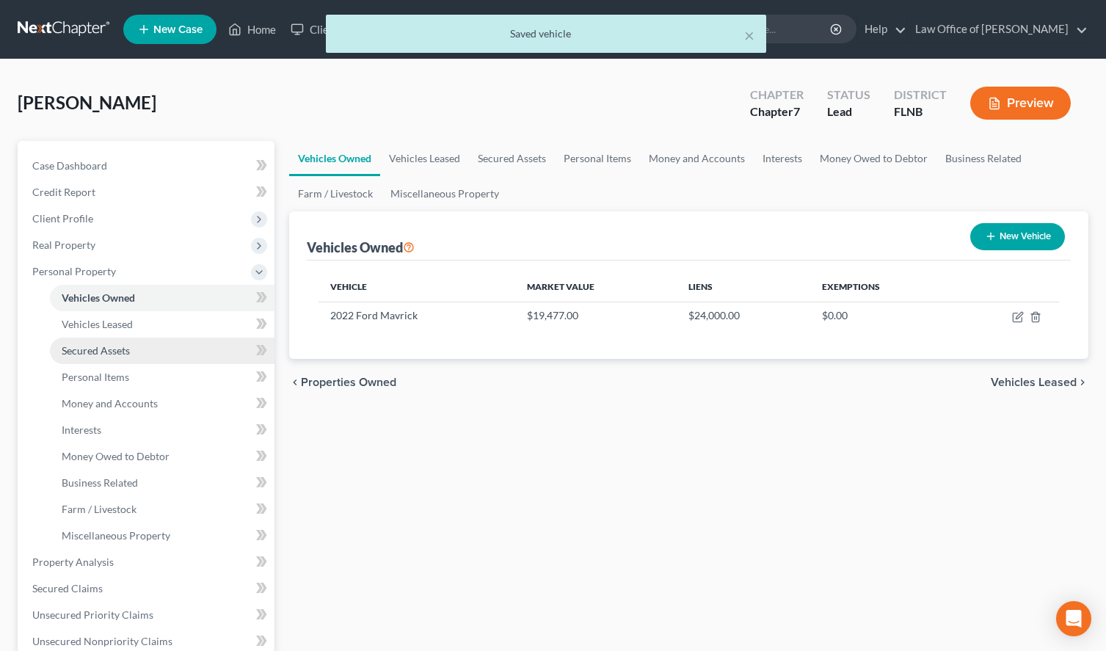
click at [162, 349] on link "Secured Assets" at bounding box center [162, 351] width 225 height 26
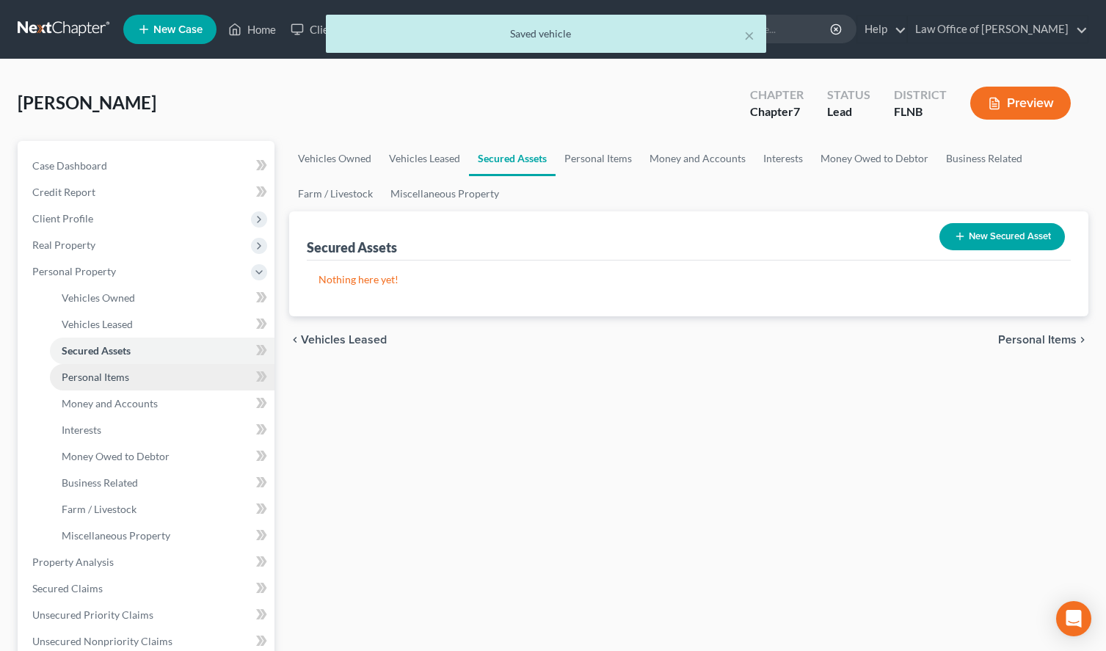
click at [162, 371] on link "Personal Items" at bounding box center [162, 377] width 225 height 26
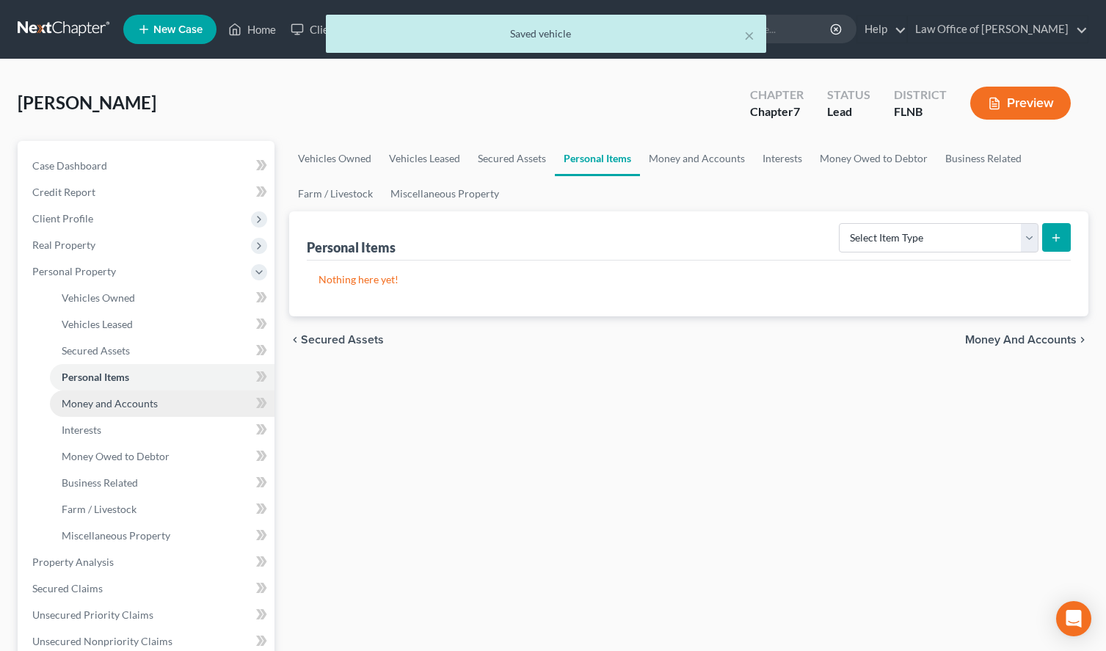
click at [165, 408] on link "Money and Accounts" at bounding box center [162, 403] width 225 height 26
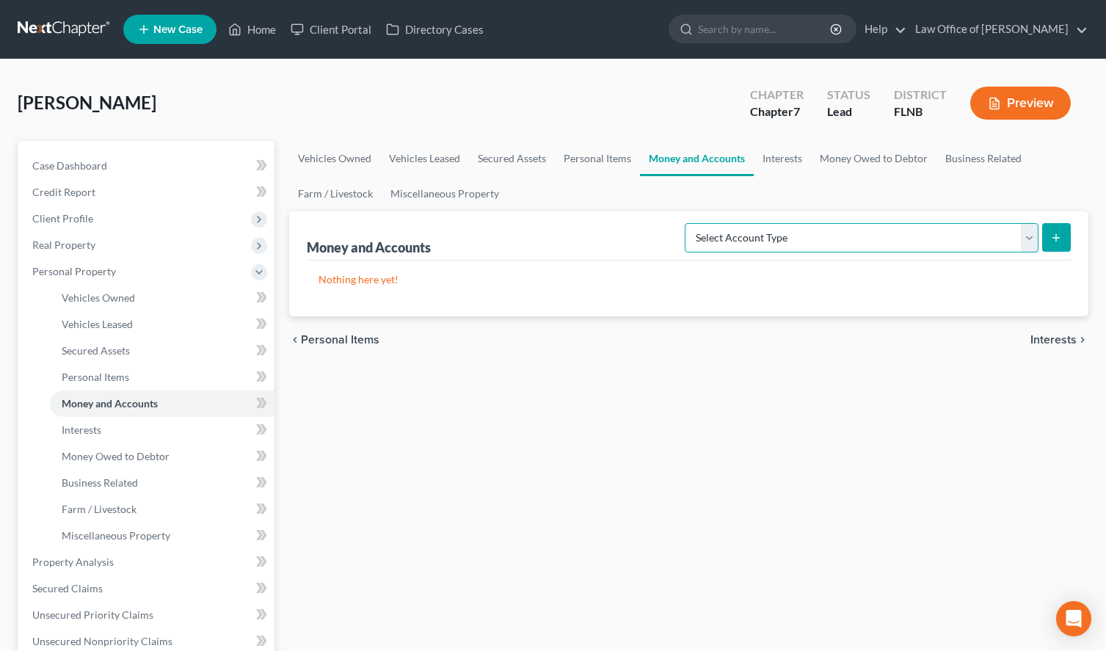
click at [685, 223] on select "Select Account Type Brokerage (A/B: 18, SOFA: 20) Cash on Hand (A/B: 16) Certif…" at bounding box center [862, 237] width 354 height 29
select select "checking"
click option "Checking Account (A/B: 17, SOFA: 20)" at bounding box center [0, 0] width 0 height 0
click at [1060, 248] on button "submit" at bounding box center [1056, 237] width 29 height 29
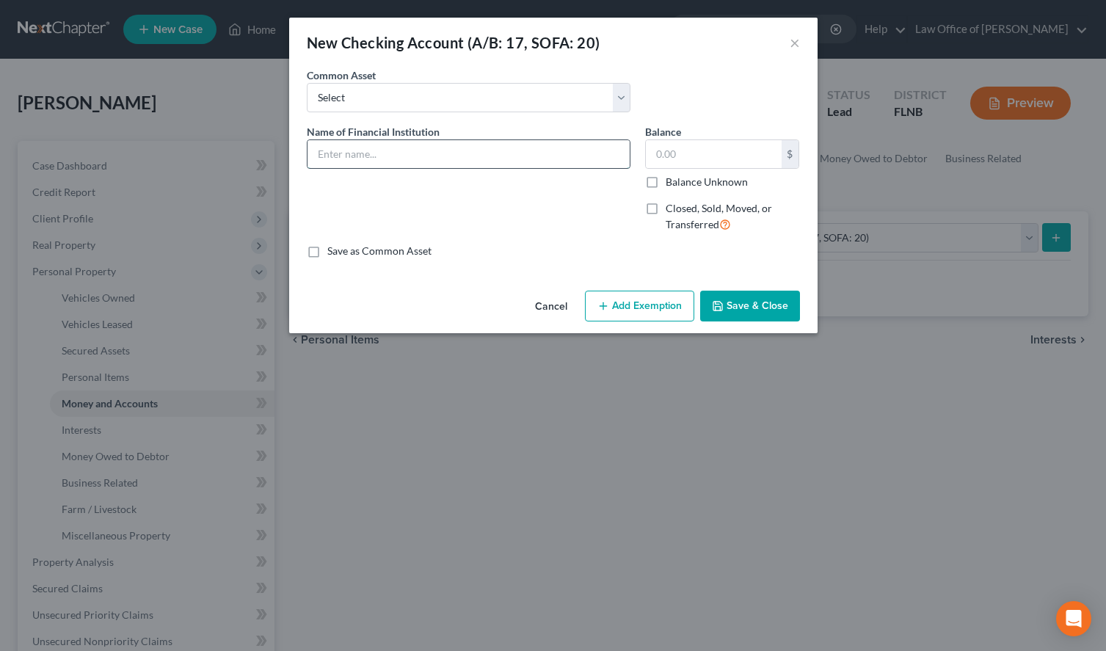
click at [412, 150] on input "text" at bounding box center [468, 154] width 322 height 28
click at [495, 139] on div "Bank of America Checking #" at bounding box center [469, 153] width 324 height 29
click at [495, 150] on input "Bank of America Checking #" at bounding box center [468, 154] width 322 height 28
type input "Bank of America Checking #9694"
click at [354, 244] on div "Name of Financial Institution * Bank of America Checking #9694" at bounding box center [468, 184] width 338 height 120
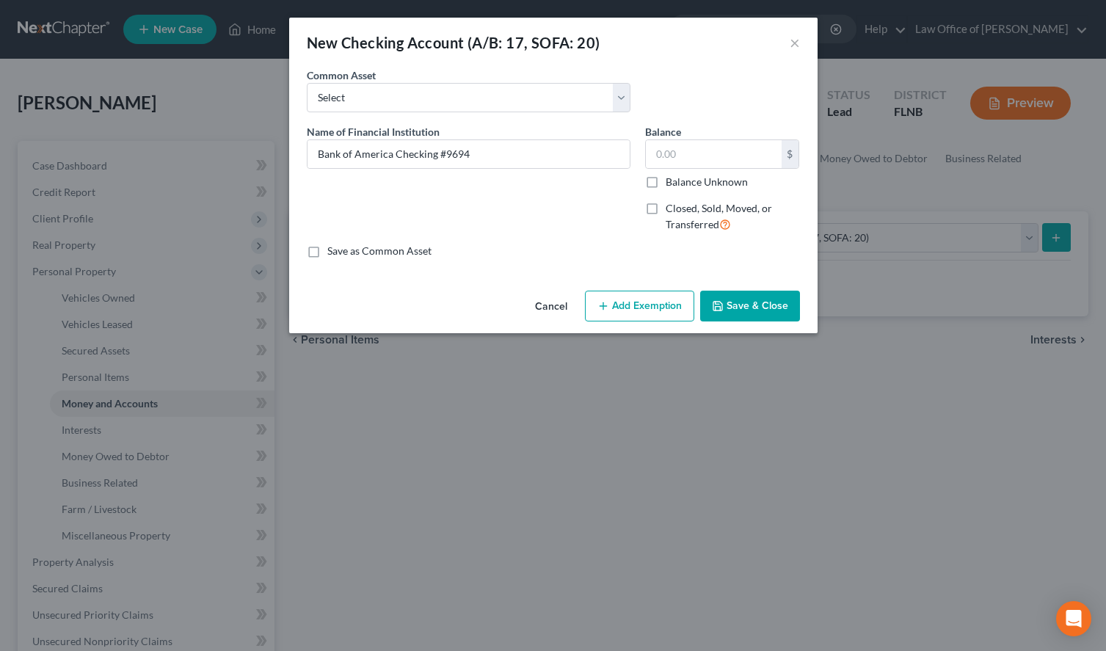
click at [398, 255] on label "Save as Common Asset" at bounding box center [379, 251] width 104 height 15
click at [343, 253] on input "Save as Common Asset" at bounding box center [338, 249] width 10 height 10
checkbox input "true"
click at [738, 308] on button "Save & Close" at bounding box center [750, 306] width 100 height 31
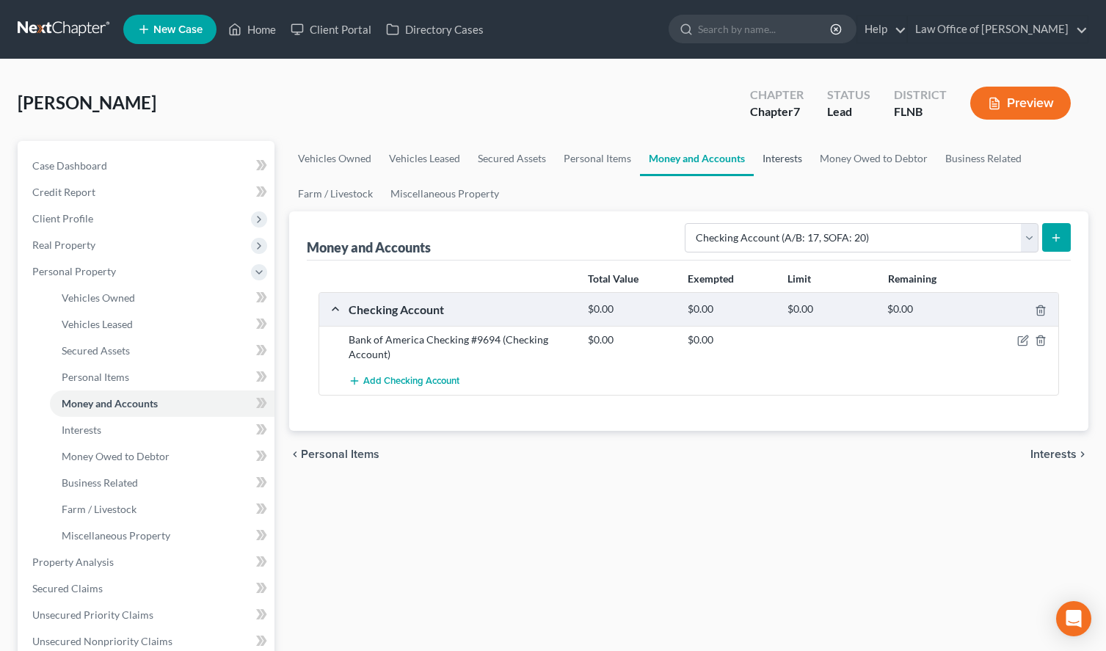
click at [778, 155] on link "Interests" at bounding box center [782, 158] width 57 height 35
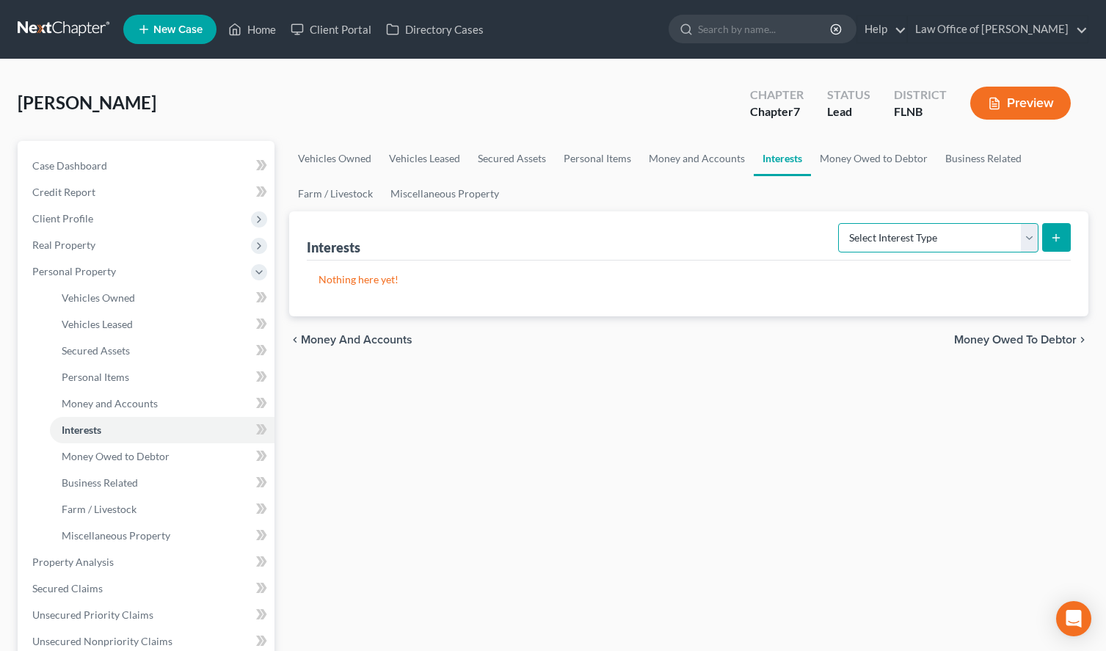
click at [838, 223] on select "Select Interest Type 401K (A/B: 21) Annuity (A/B: 23) Bond (A/B: 18) Education …" at bounding box center [938, 237] width 200 height 29
select select "401k"
click option "401K (A/B: 21)" at bounding box center [0, 0] width 0 height 0
click at [1047, 241] on button "submit" at bounding box center [1056, 237] width 29 height 29
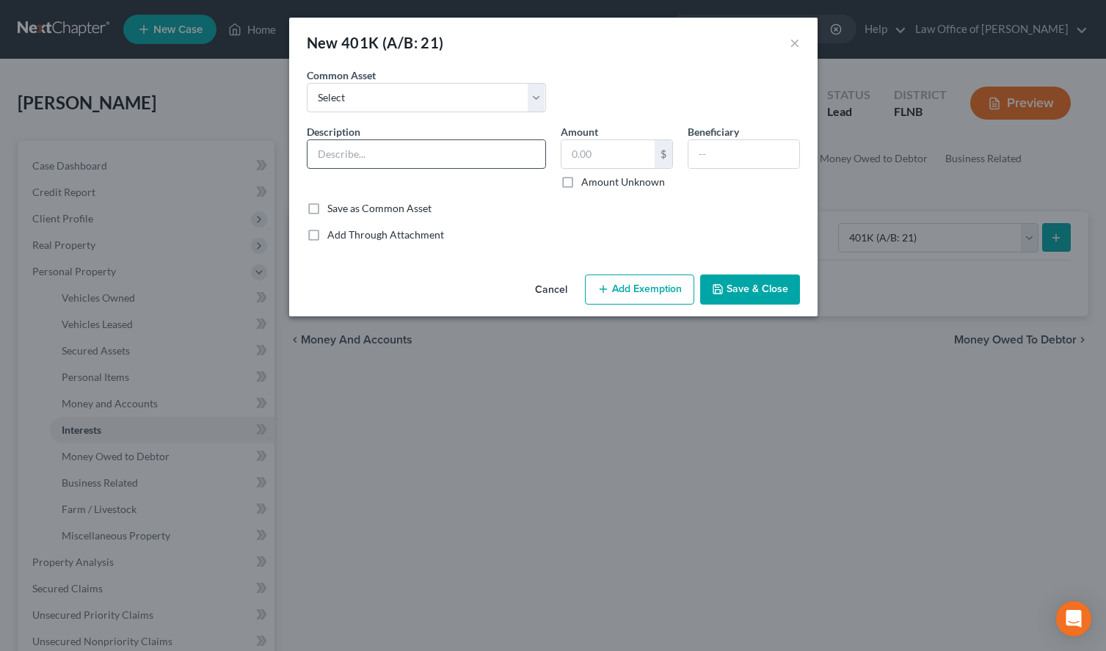
click at [412, 147] on input "text" at bounding box center [426, 154] width 238 height 28
type input "Lincoln Financial"
click at [420, 214] on label "Save as Common Asset" at bounding box center [379, 208] width 104 height 15
click at [343, 211] on input "Save as Common Asset" at bounding box center [338, 206] width 10 height 10
checkbox input "true"
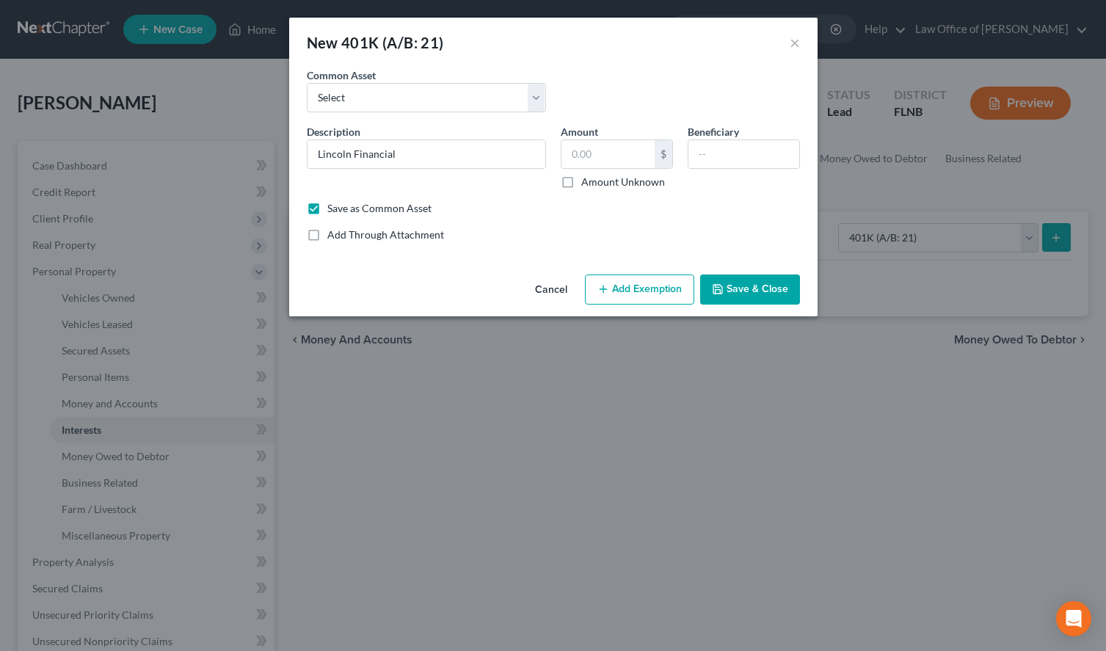
click at [600, 185] on label "Amount Unknown" at bounding box center [623, 182] width 84 height 15
click at [597, 184] on input "Amount Unknown" at bounding box center [592, 180] width 10 height 10
checkbox input "true"
click at [753, 285] on button "Save & Close" at bounding box center [750, 289] width 100 height 31
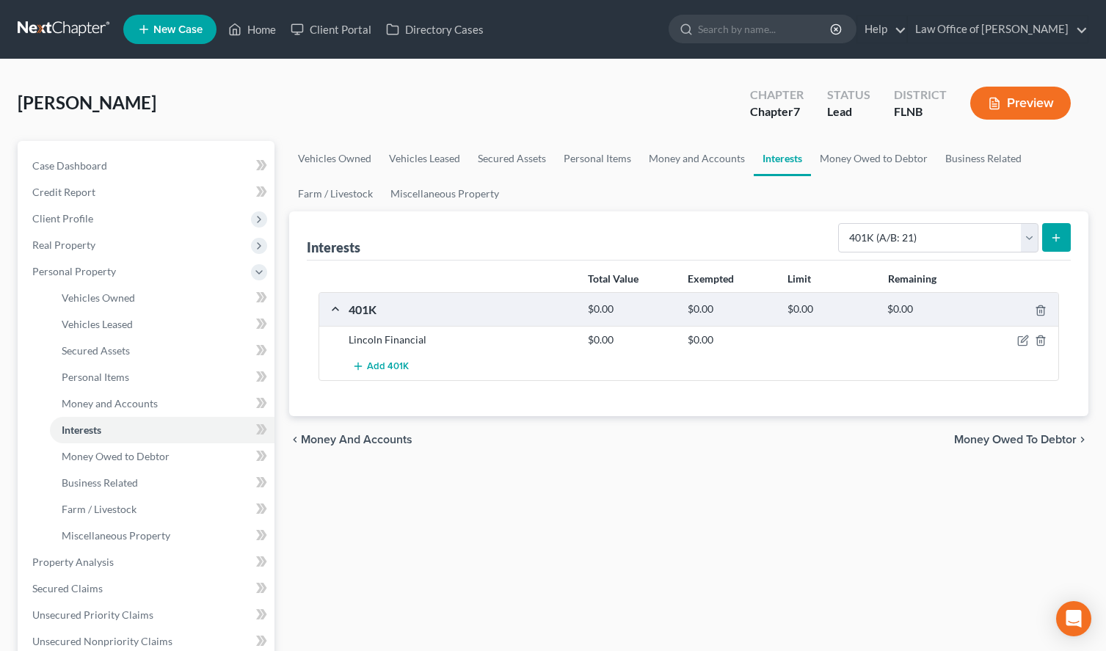
click at [77, 37] on link at bounding box center [65, 29] width 94 height 26
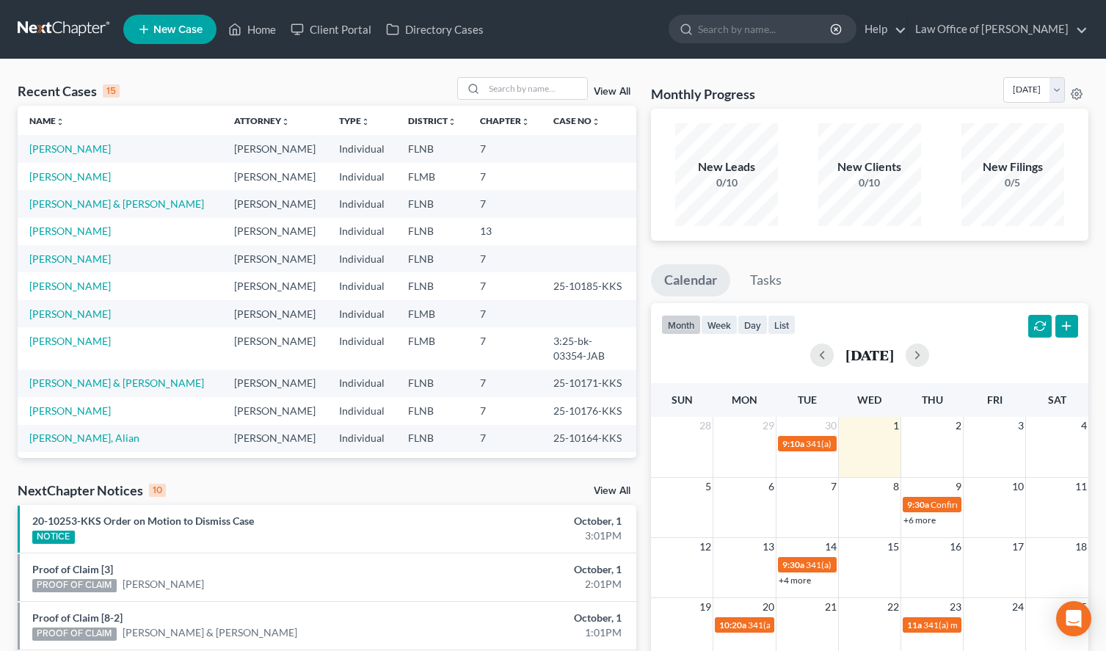
click at [915, 65] on div "Recent Cases 15 View All Name unfold_more expand_more expand_less Attorney unfo…" at bounding box center [553, 551] width 1106 height 985
